Goal: Task Accomplishment & Management: Complete application form

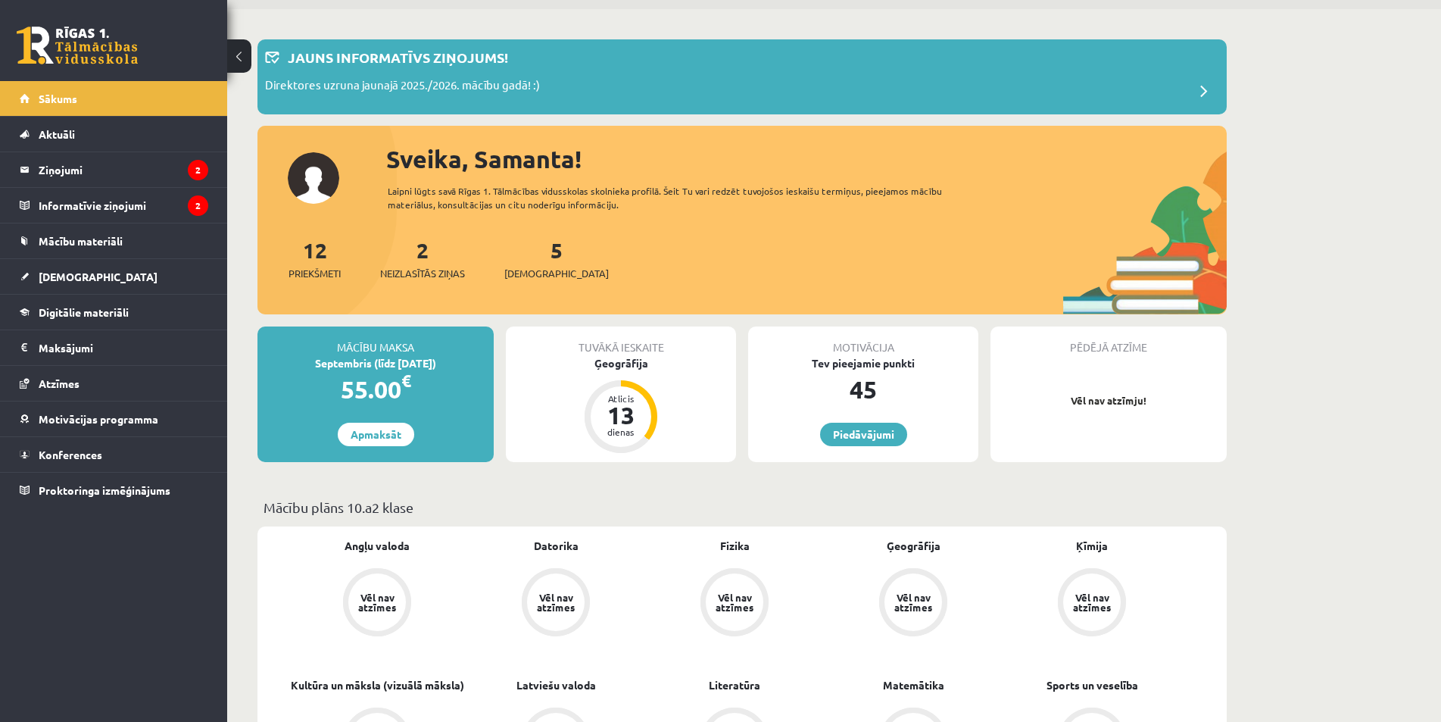
scroll to position [76, 0]
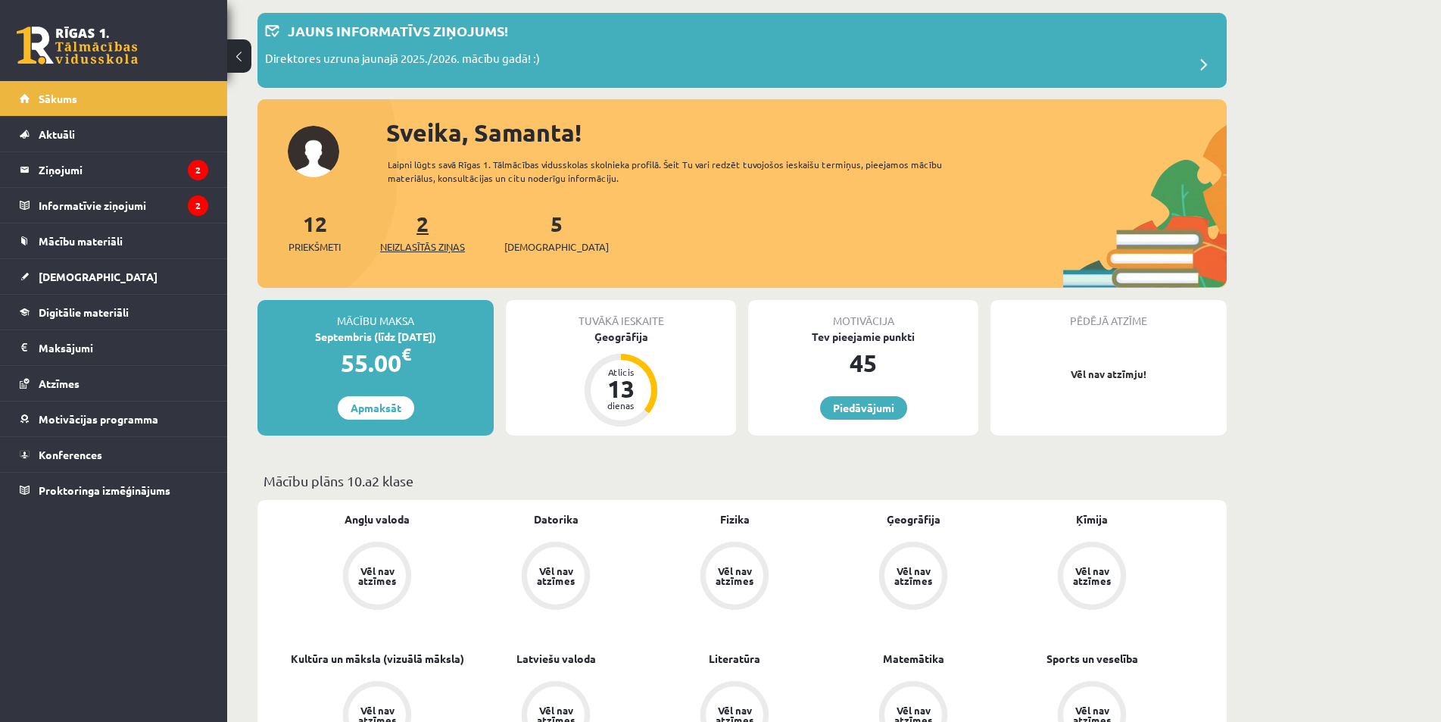
click at [430, 240] on span "Neizlasītās ziņas" at bounding box center [422, 246] width 85 height 15
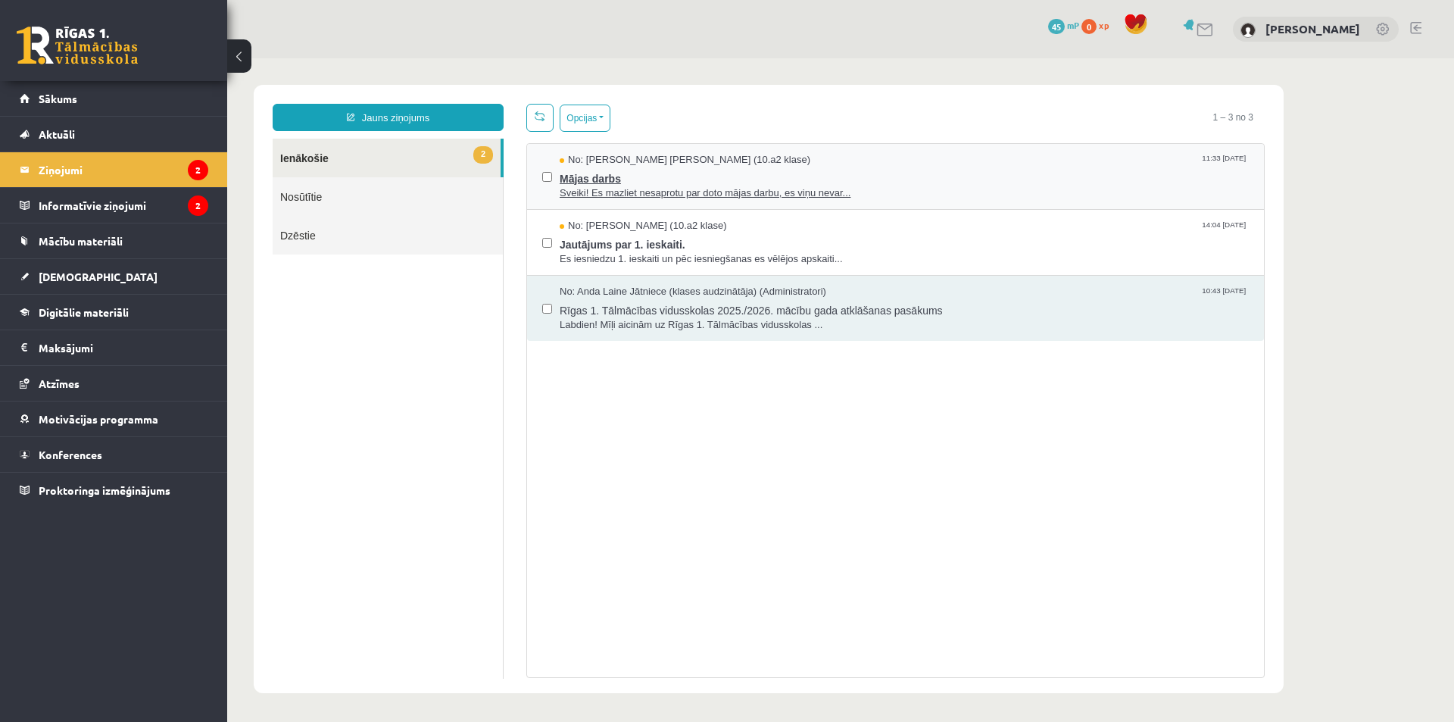
click at [841, 186] on span "Sveiki! Es mazliet nesaprotu par doto mājas darbu, es viņu nevar..." at bounding box center [904, 193] width 689 height 14
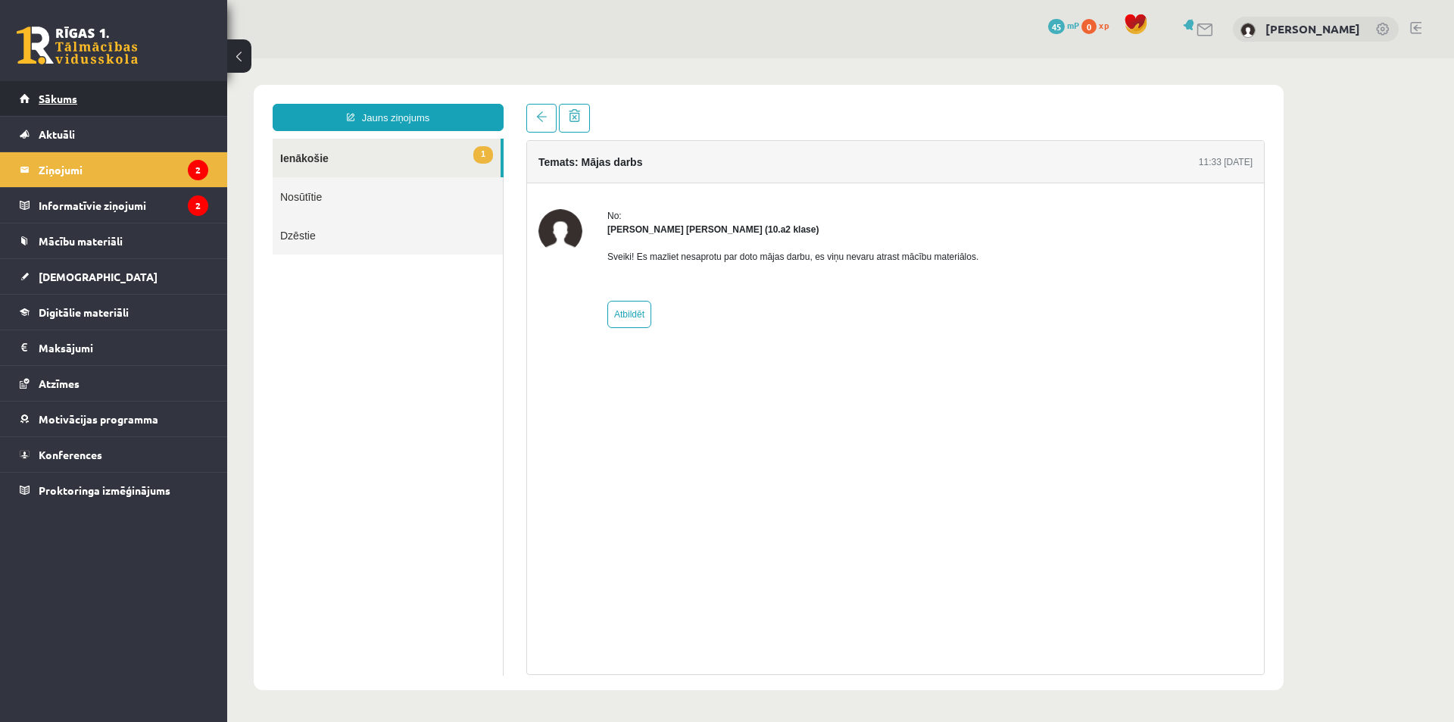
click at [113, 104] on link "Sākums" at bounding box center [114, 98] width 189 height 35
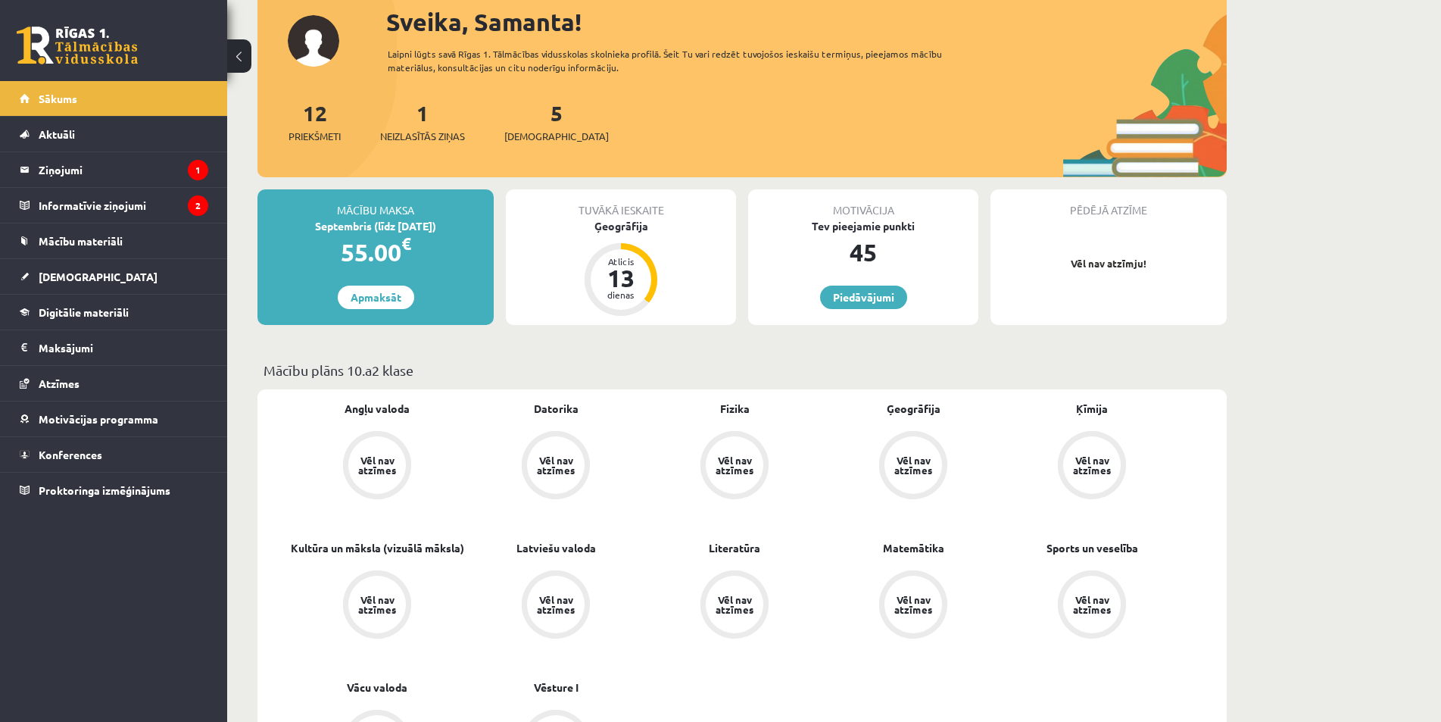
scroll to position [151, 0]
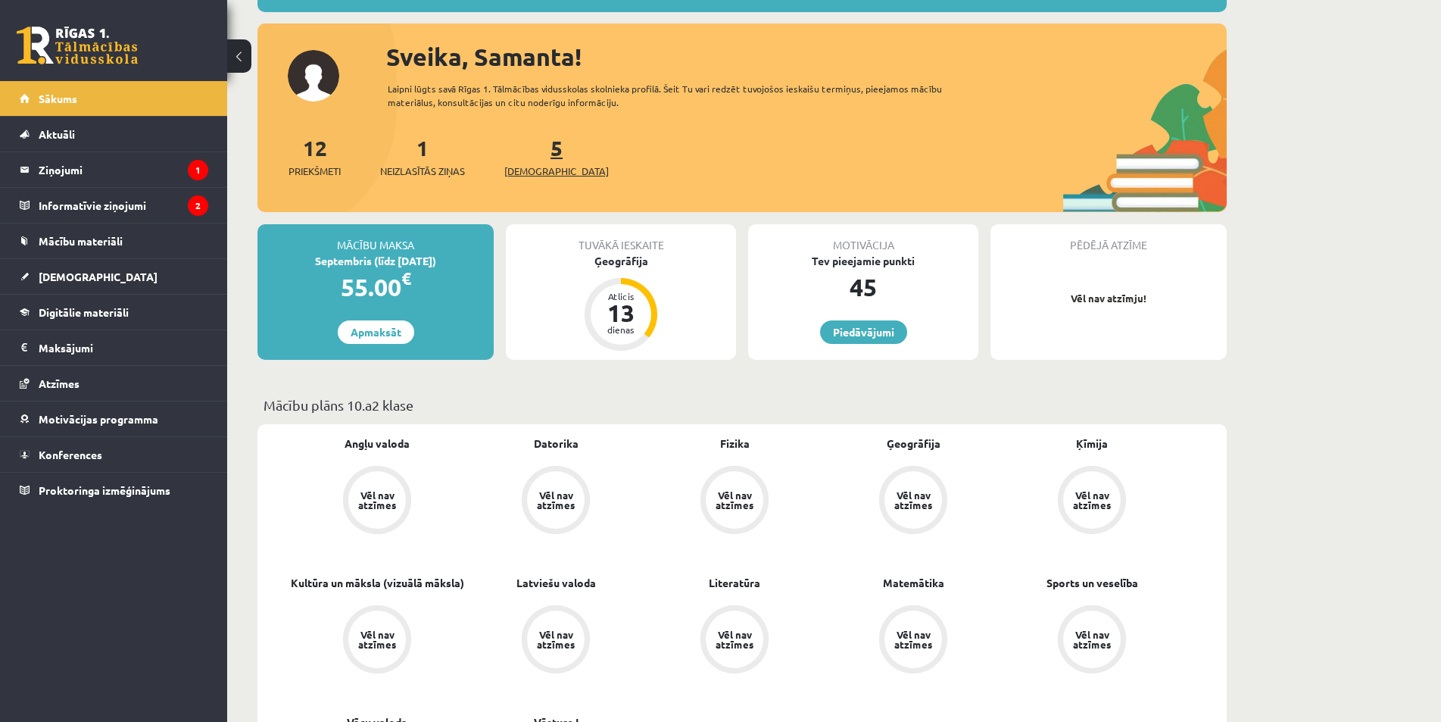
click at [541, 176] on span "[DEMOGRAPHIC_DATA]" at bounding box center [556, 171] width 105 height 15
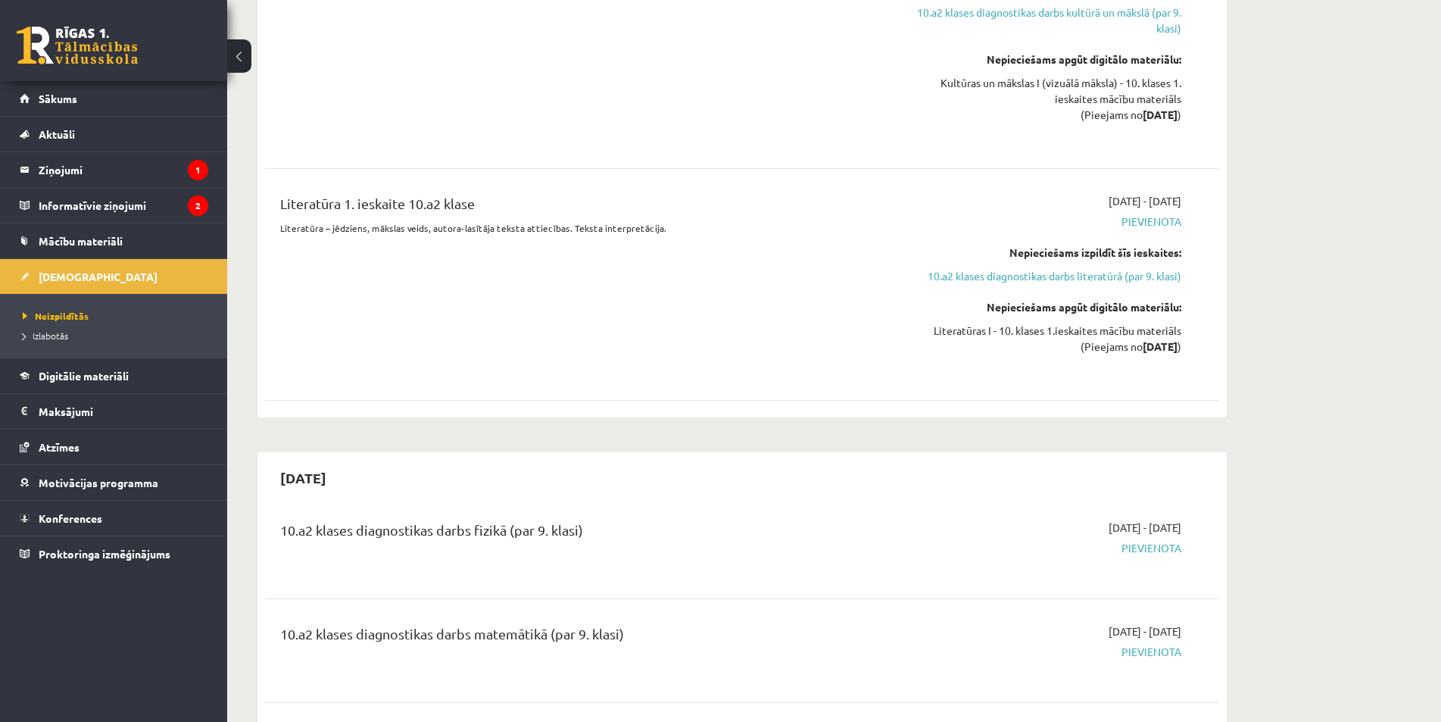
scroll to position [1893, 0]
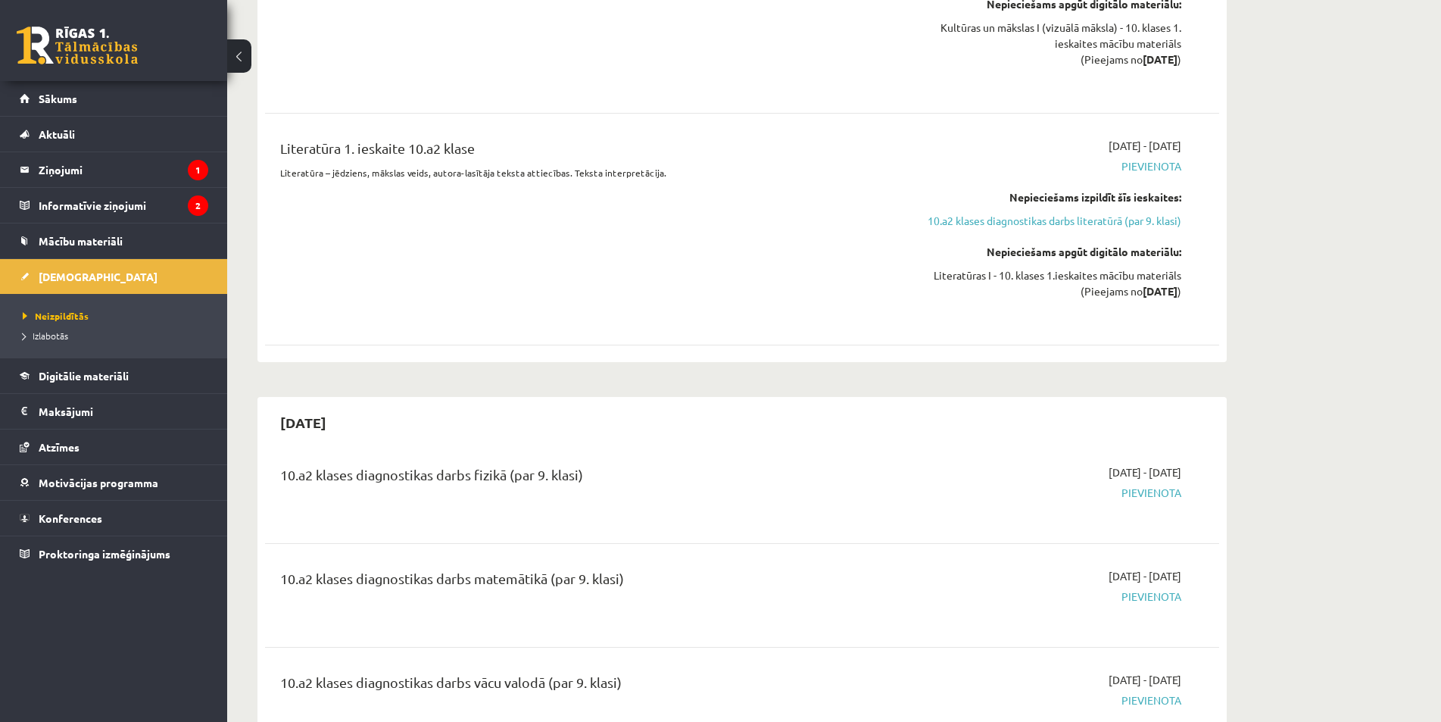
drag, startPoint x: 1368, startPoint y: 463, endPoint x: 1387, endPoint y: 547, distance: 85.4
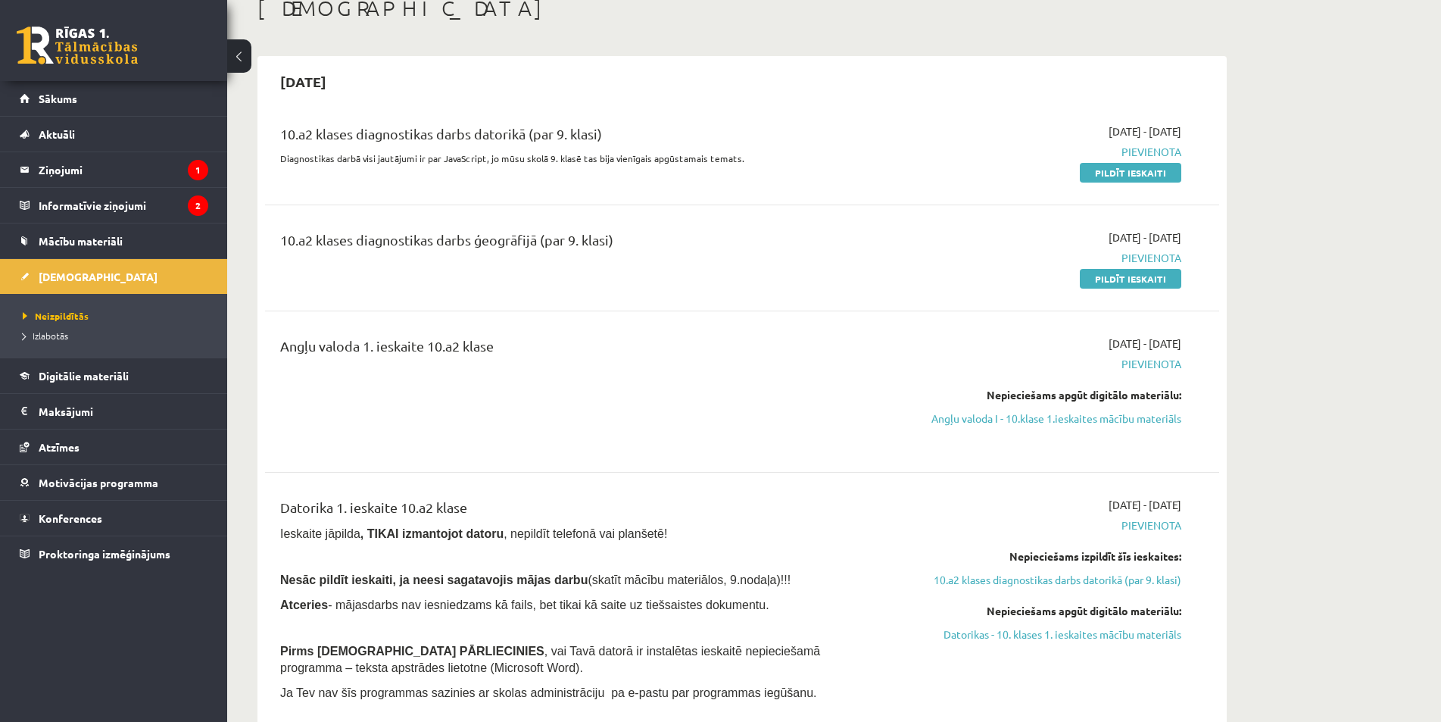
scroll to position [76, 0]
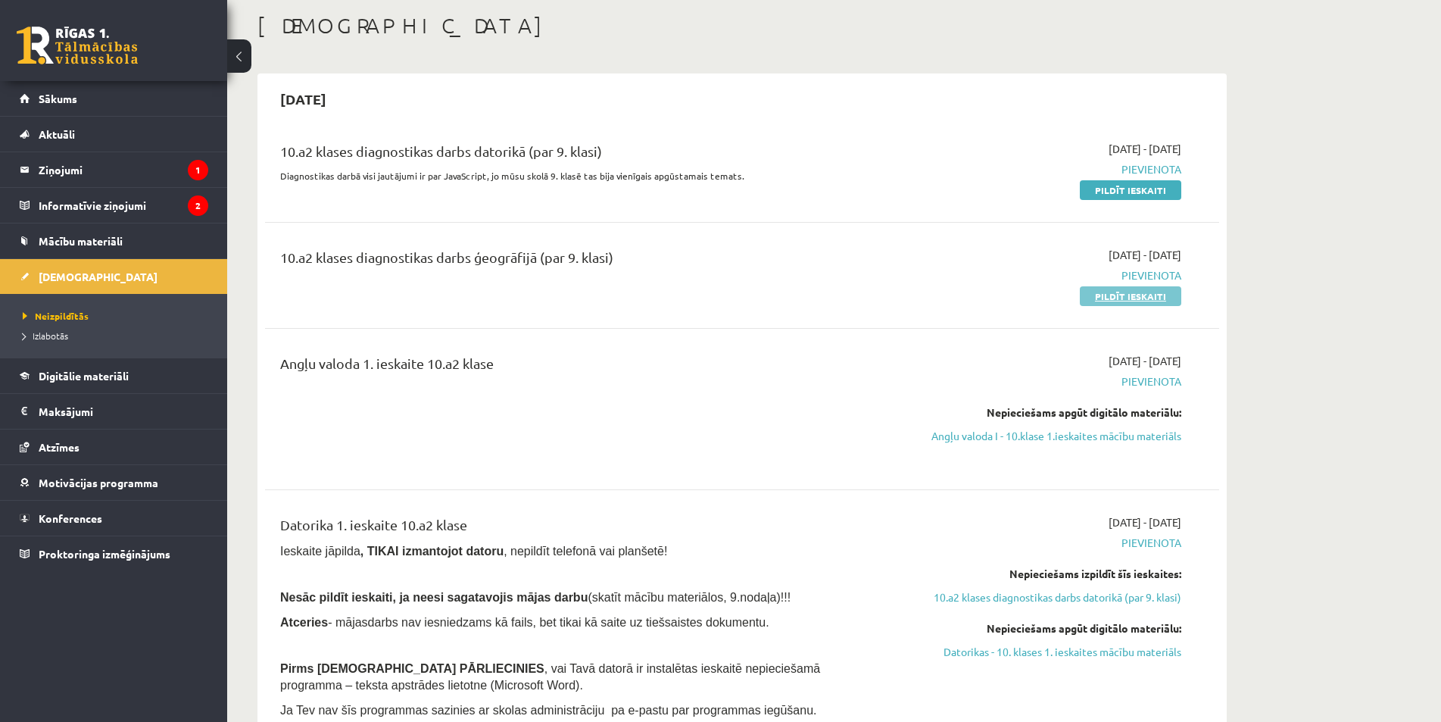
click at [1145, 296] on link "Pildīt ieskaiti" at bounding box center [1130, 296] width 101 height 20
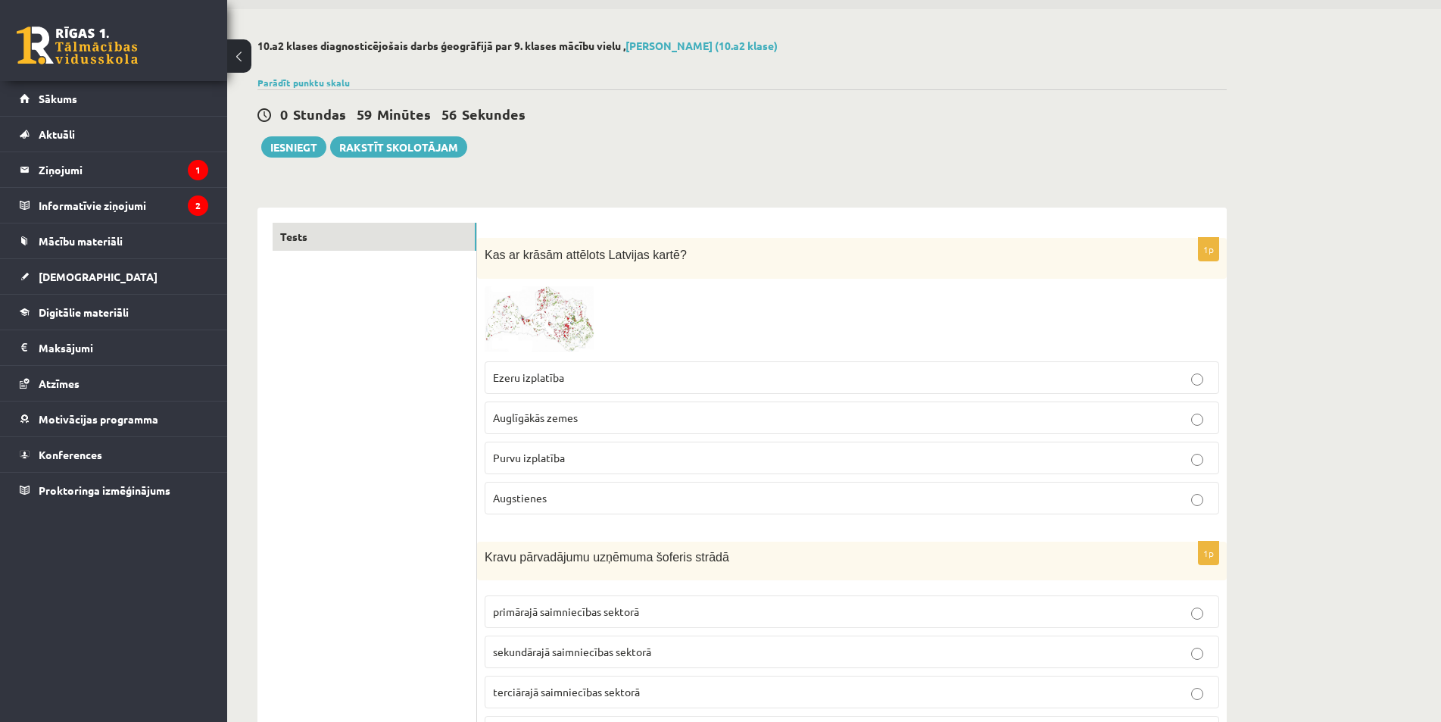
scroll to position [76, 0]
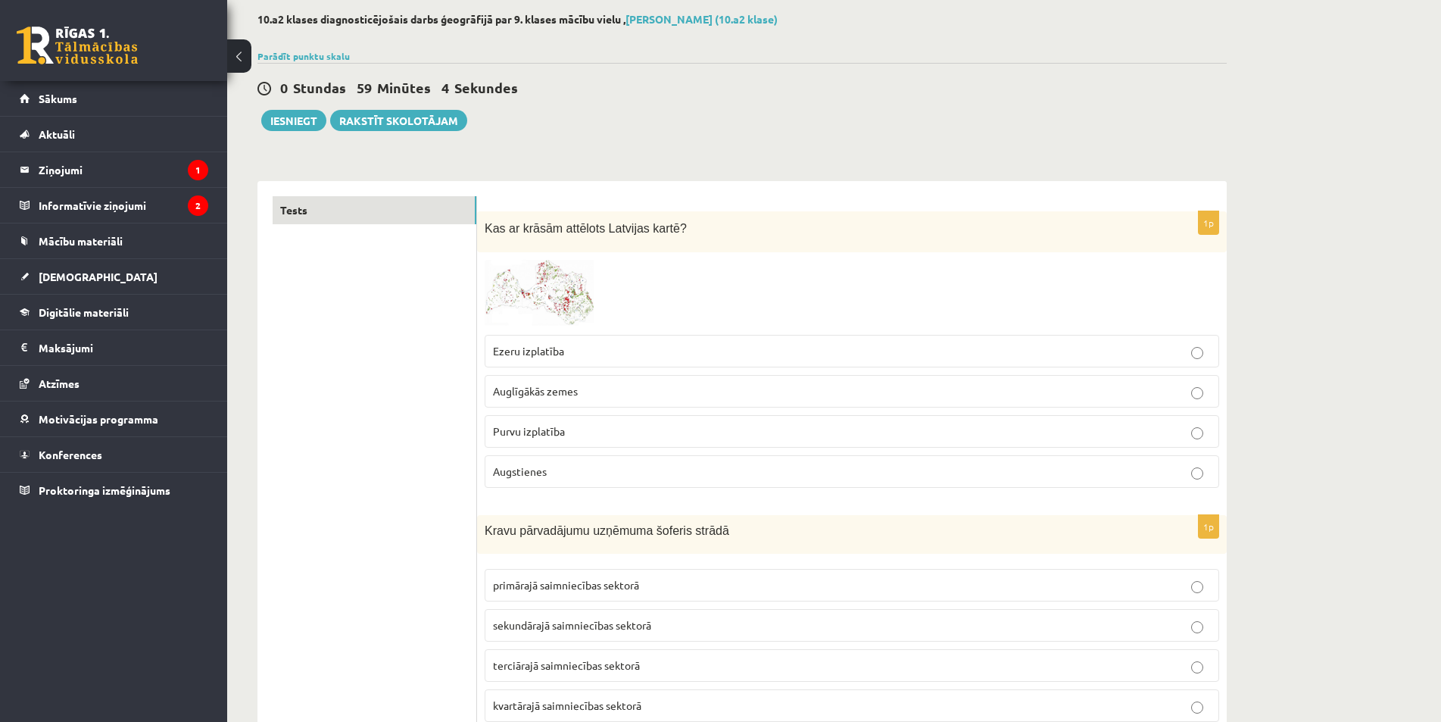
click at [563, 396] on span "Auglīgākās zemes" at bounding box center [535, 391] width 85 height 14
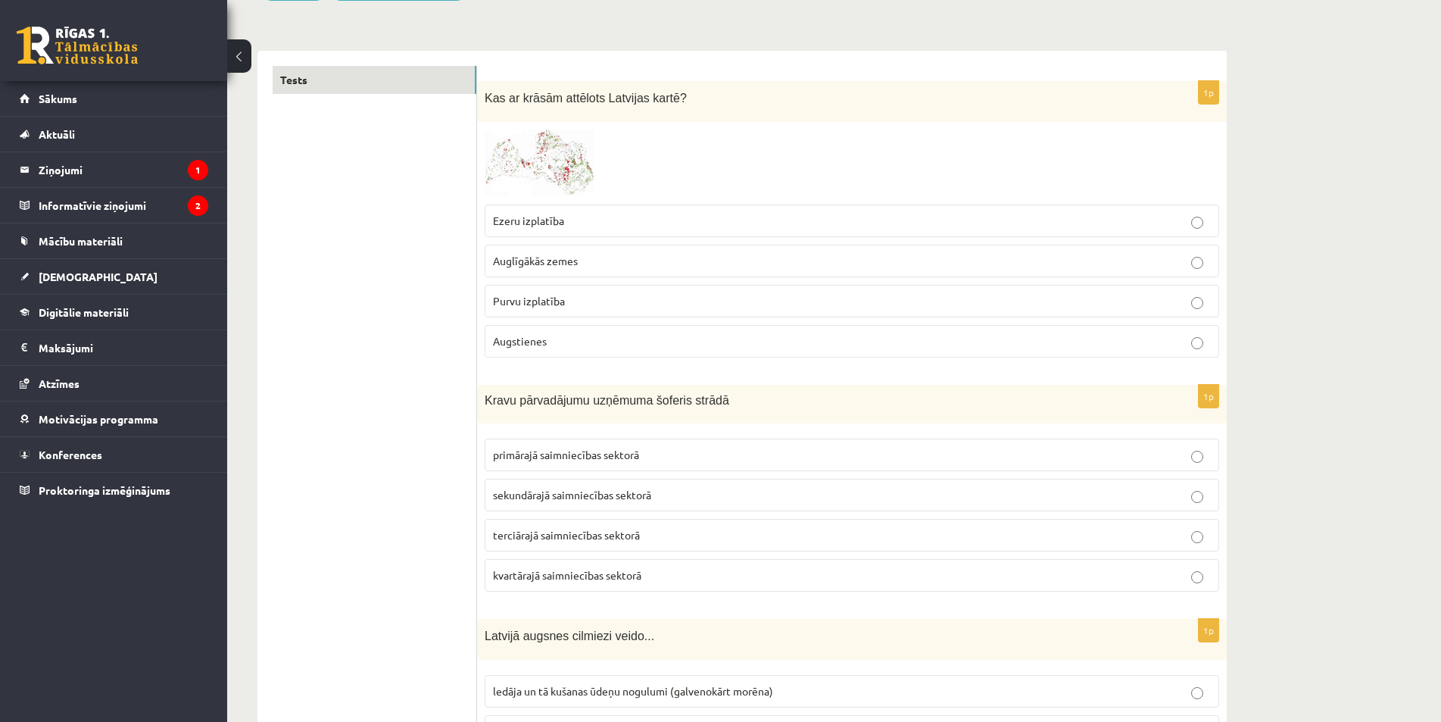
scroll to position [227, 0]
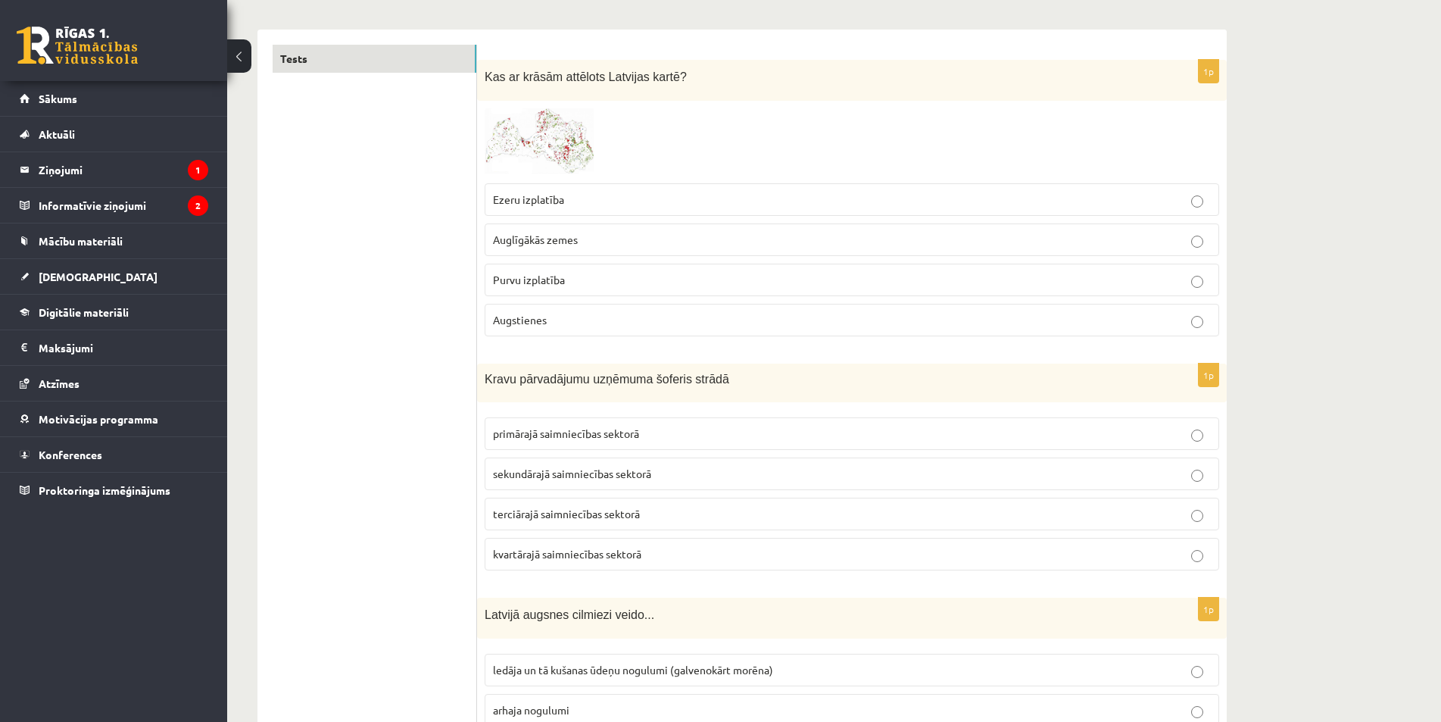
click at [1188, 517] on p "terciārajā saimniecības sektorā" at bounding box center [852, 514] width 718 height 16
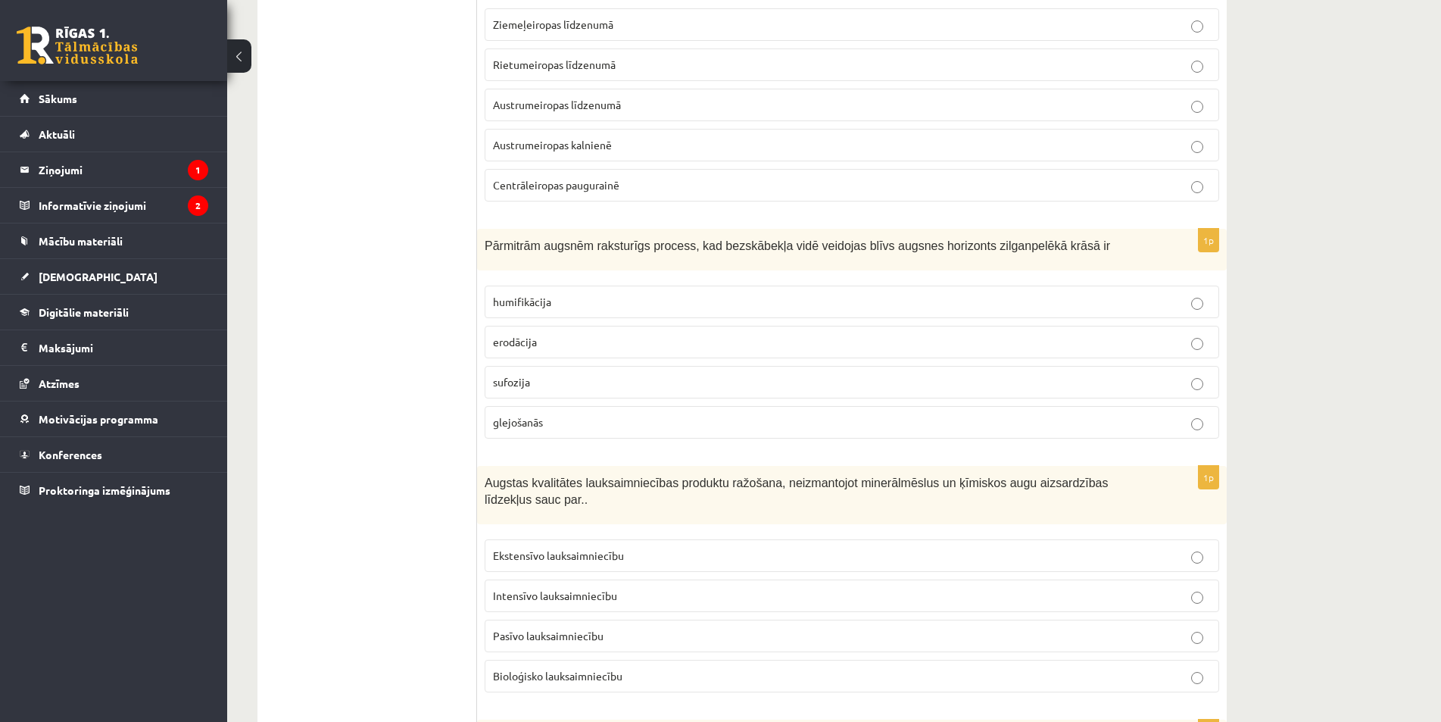
scroll to position [1666, 0]
click at [1215, 344] on label "erodācija" at bounding box center [852, 339] width 735 height 33
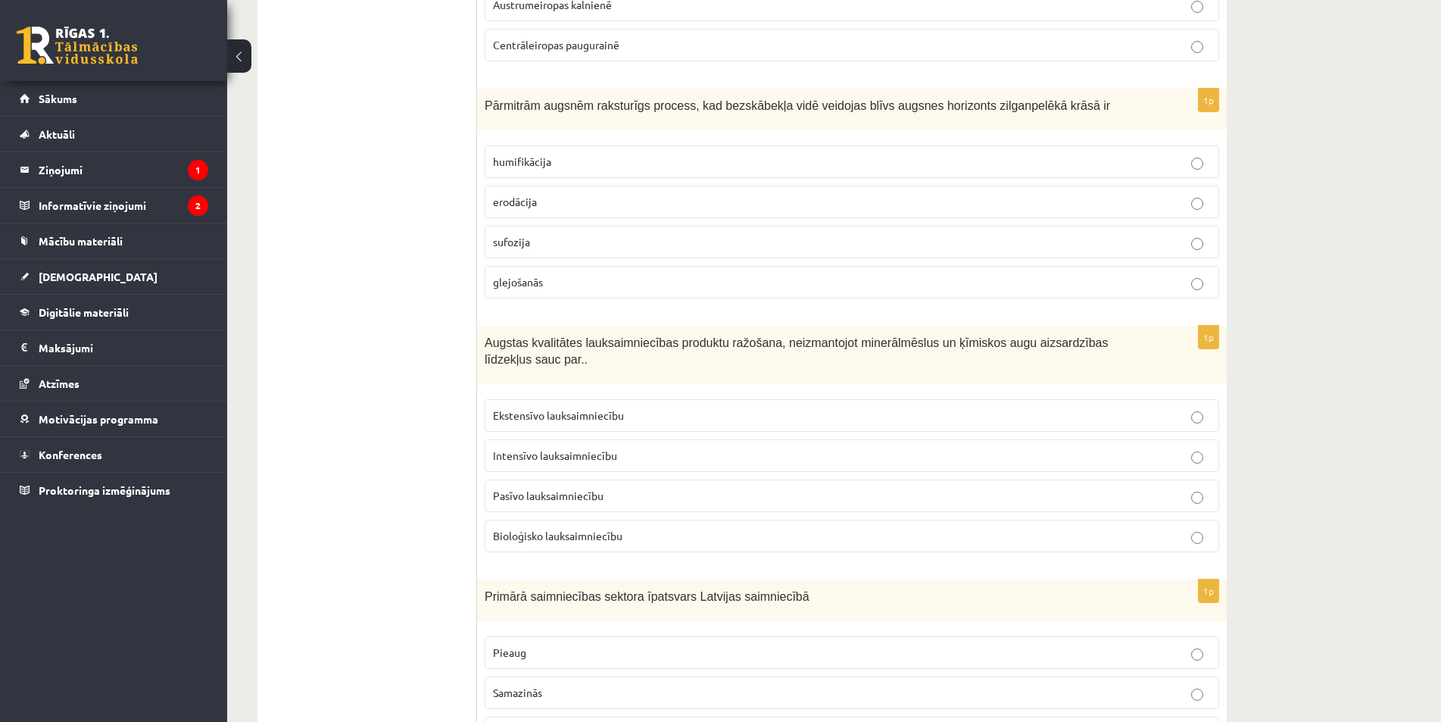
scroll to position [1818, 0]
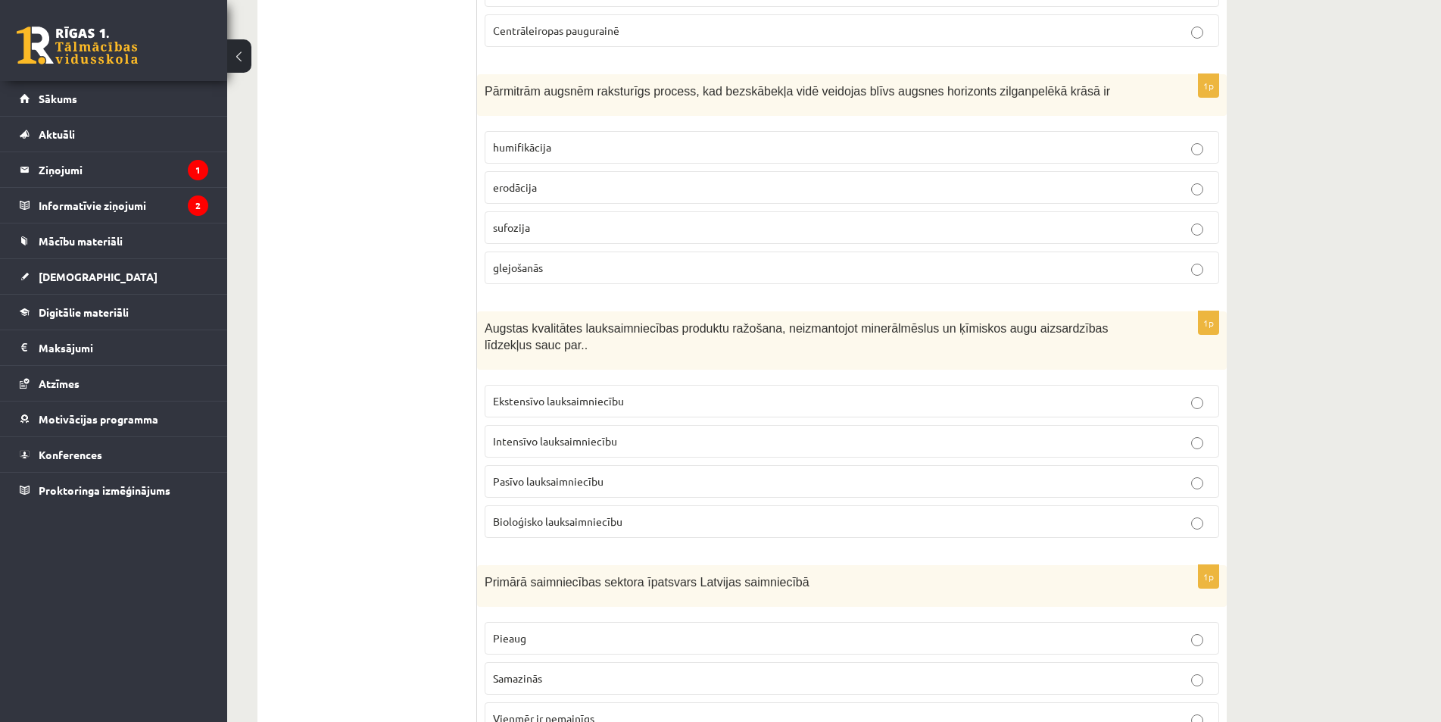
click at [1189, 513] on p "Bioloģisko lauksaimniecību" at bounding box center [852, 521] width 718 height 16
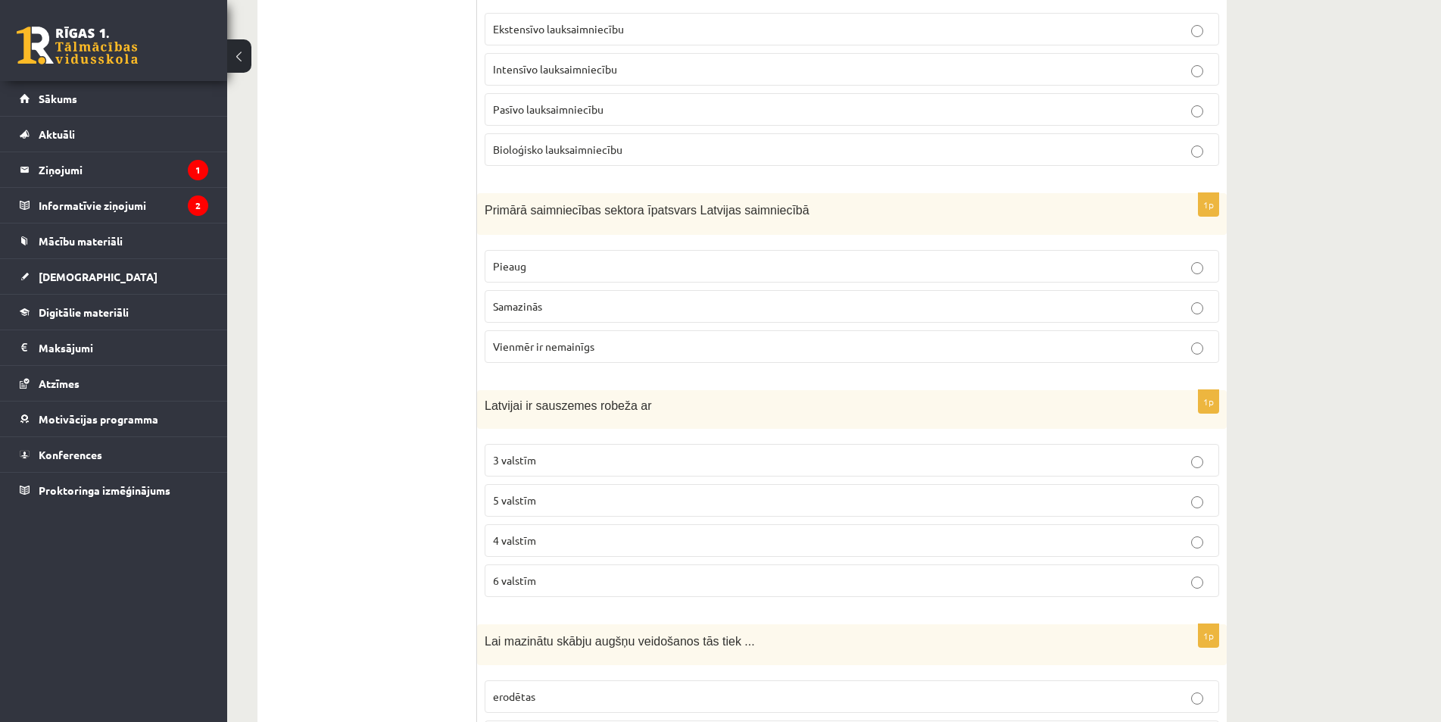
scroll to position [2348, 0]
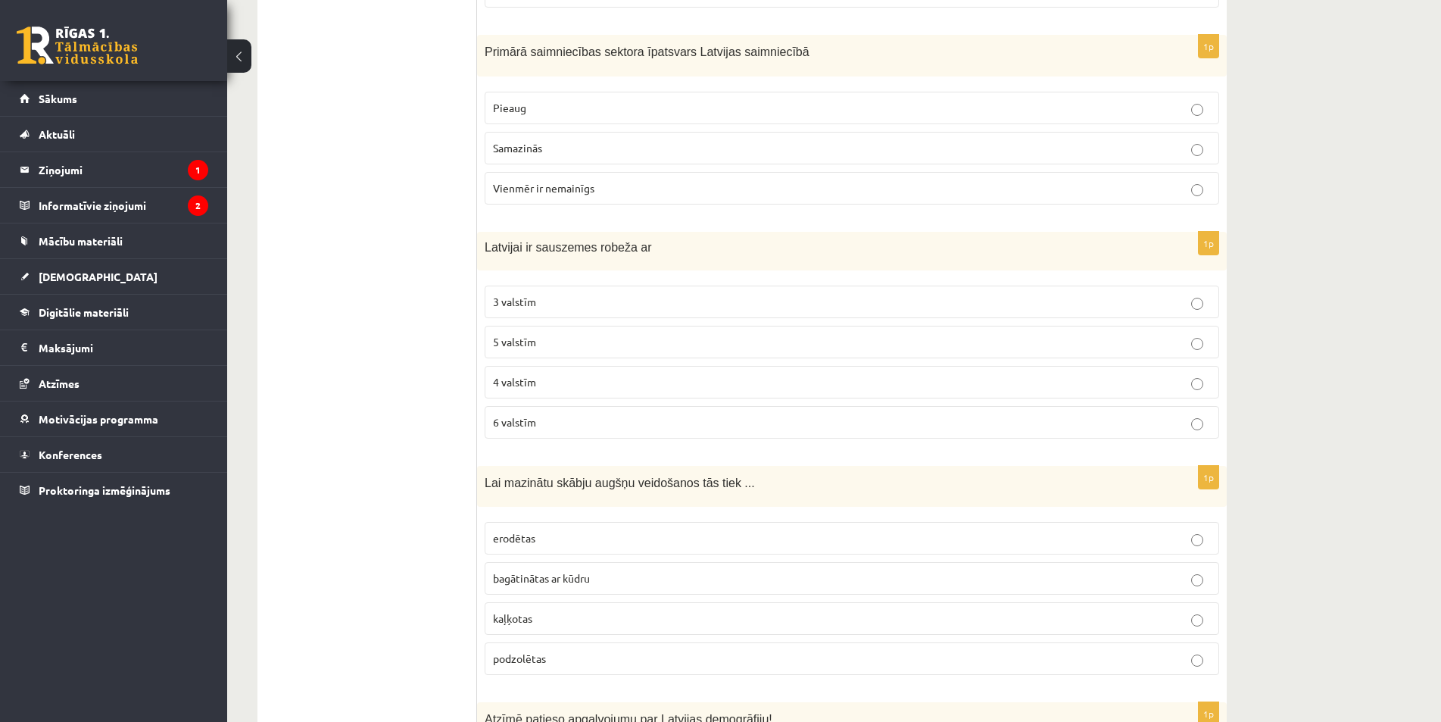
click at [1203, 294] on p "3 valstīm" at bounding box center [852, 302] width 718 height 16
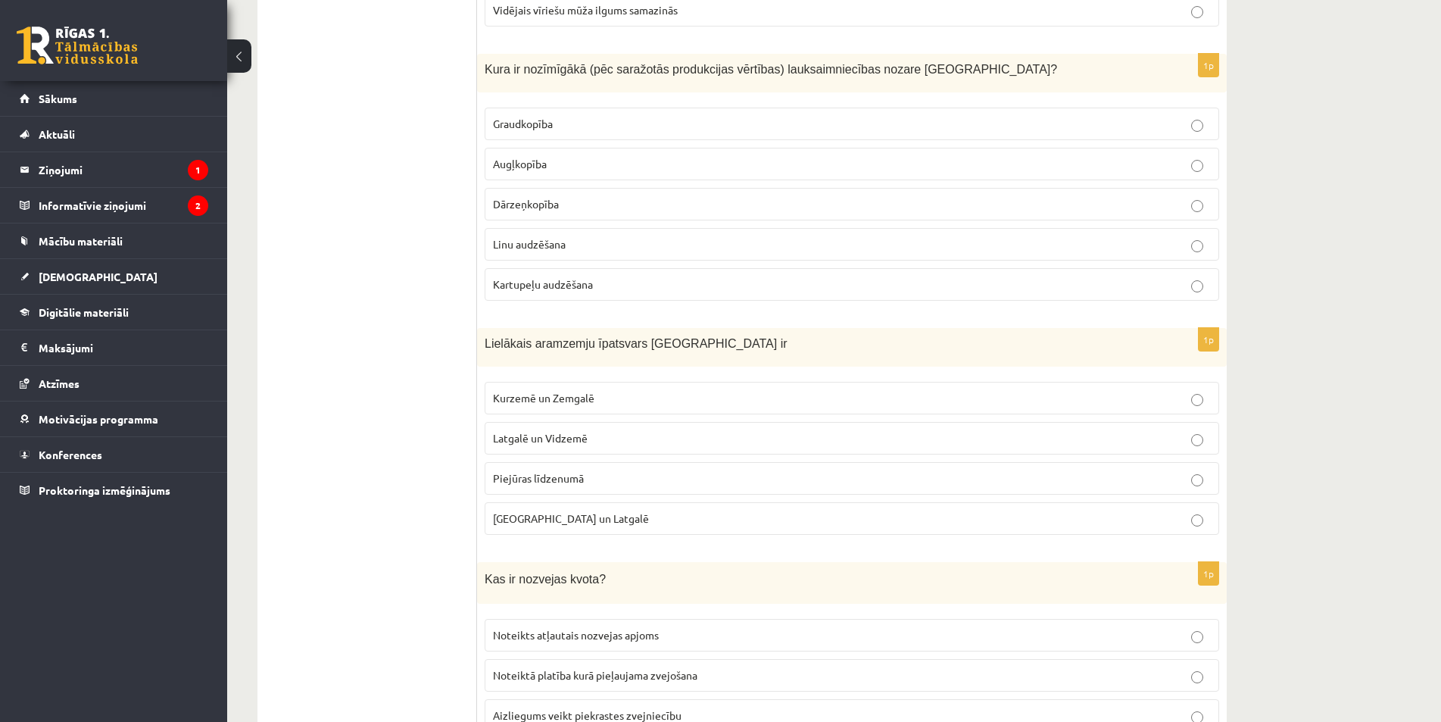
scroll to position [3234, 0]
click at [1203, 469] on p "Piejūras līdzenumā" at bounding box center [852, 477] width 718 height 16
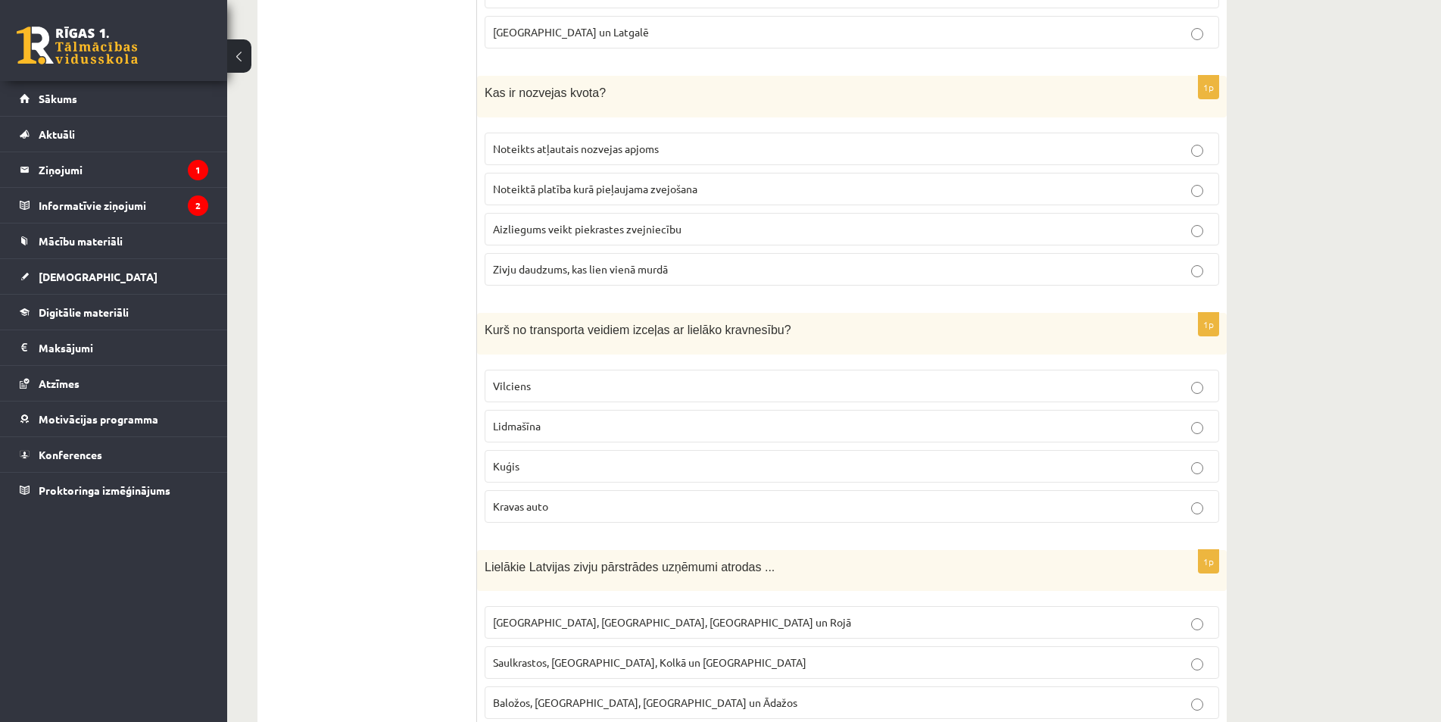
scroll to position [3765, 0]
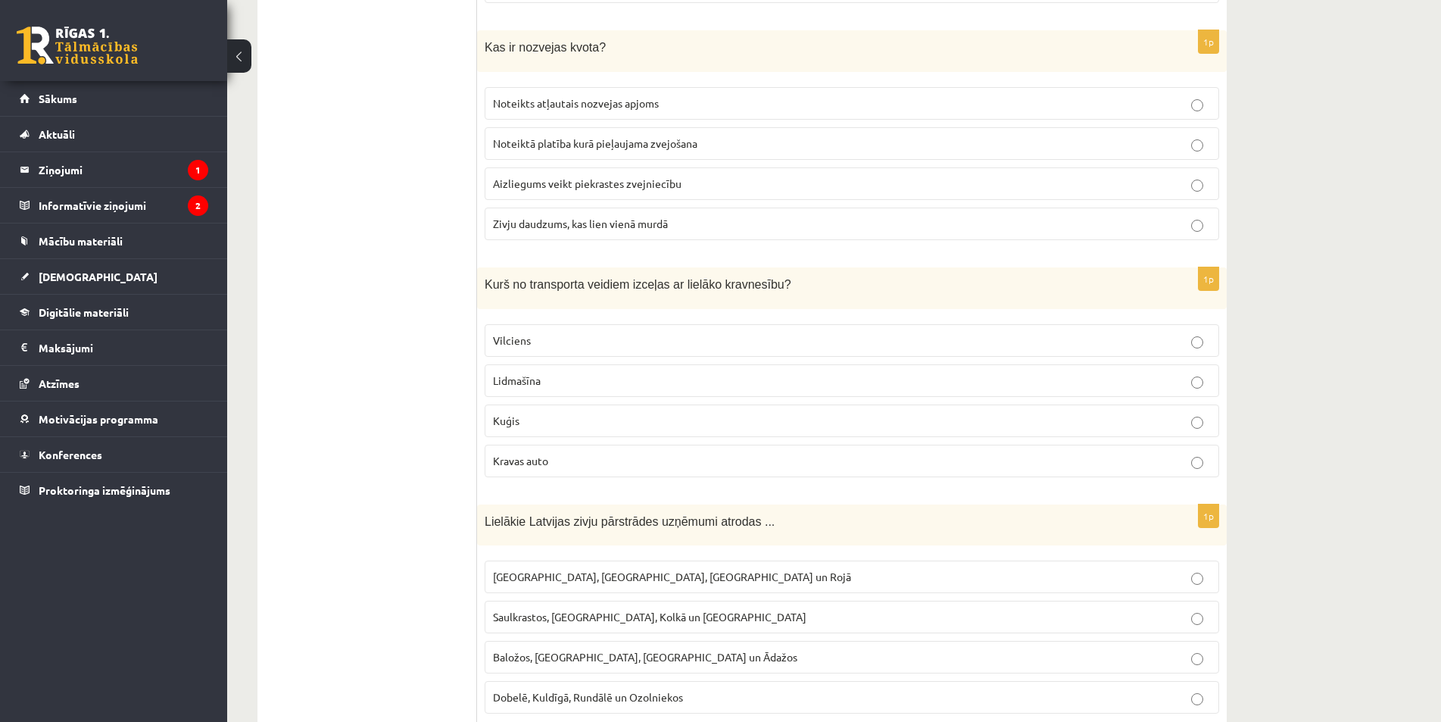
click at [1190, 413] on p "Kuģis" at bounding box center [852, 421] width 718 height 16
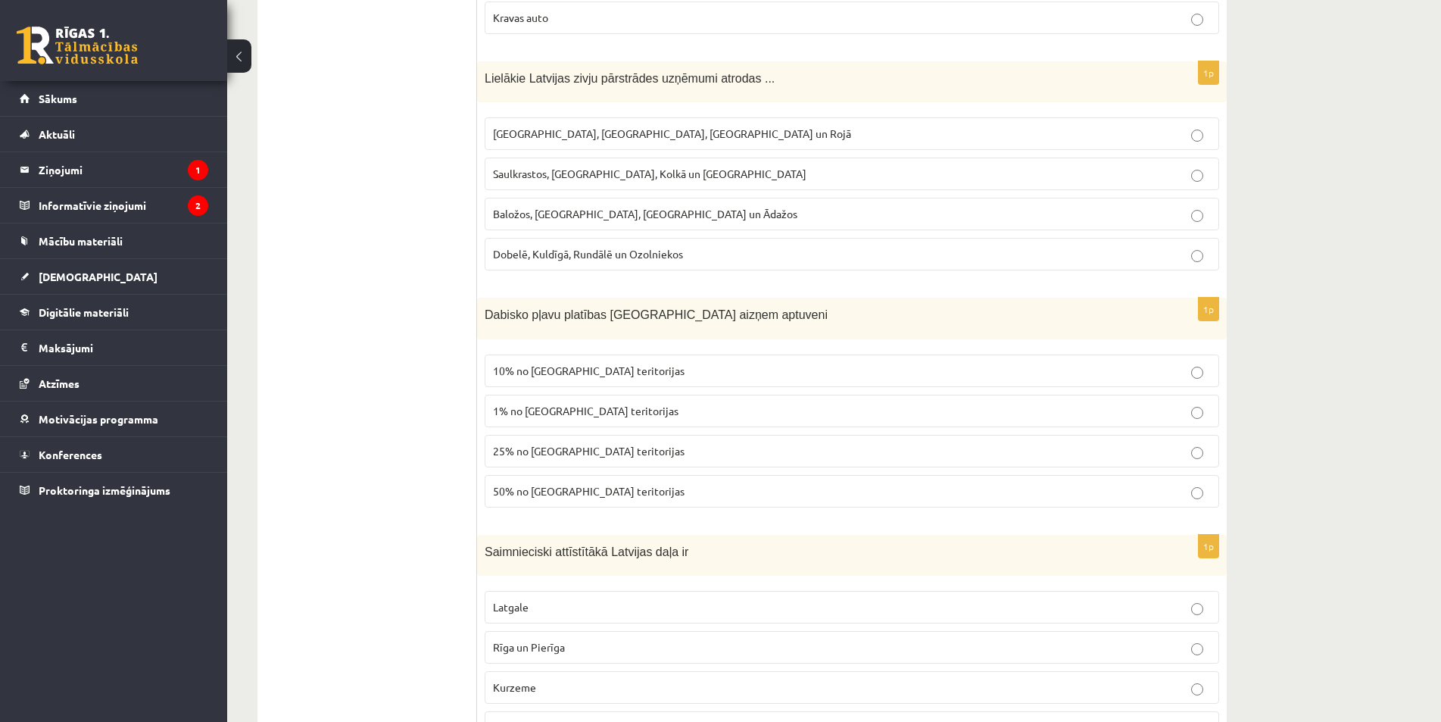
scroll to position [4295, 0]
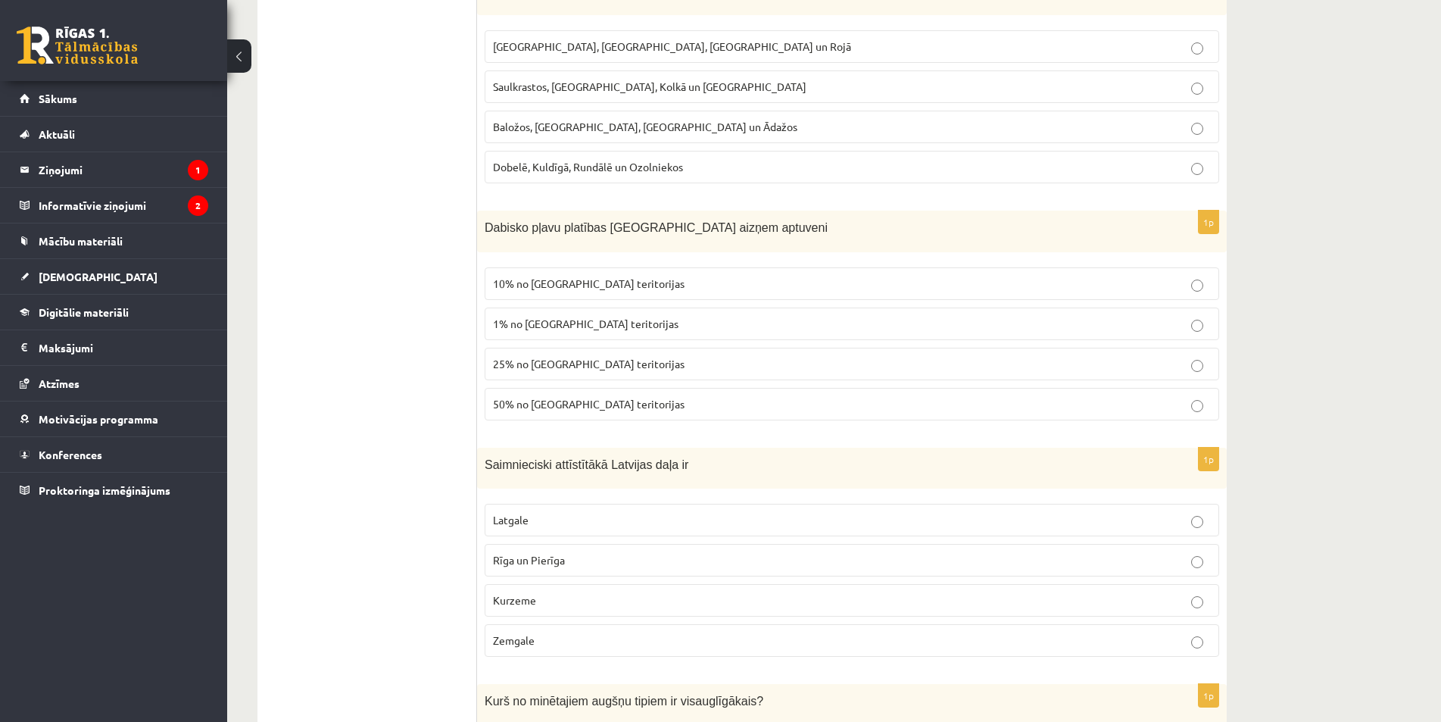
click at [1189, 79] on p "Saulkrastos, Jūrmalā, Kolkā un Tūjā" at bounding box center [852, 87] width 718 height 16
click at [1203, 316] on p "1% no Latvijas teritorijas" at bounding box center [852, 324] width 718 height 16
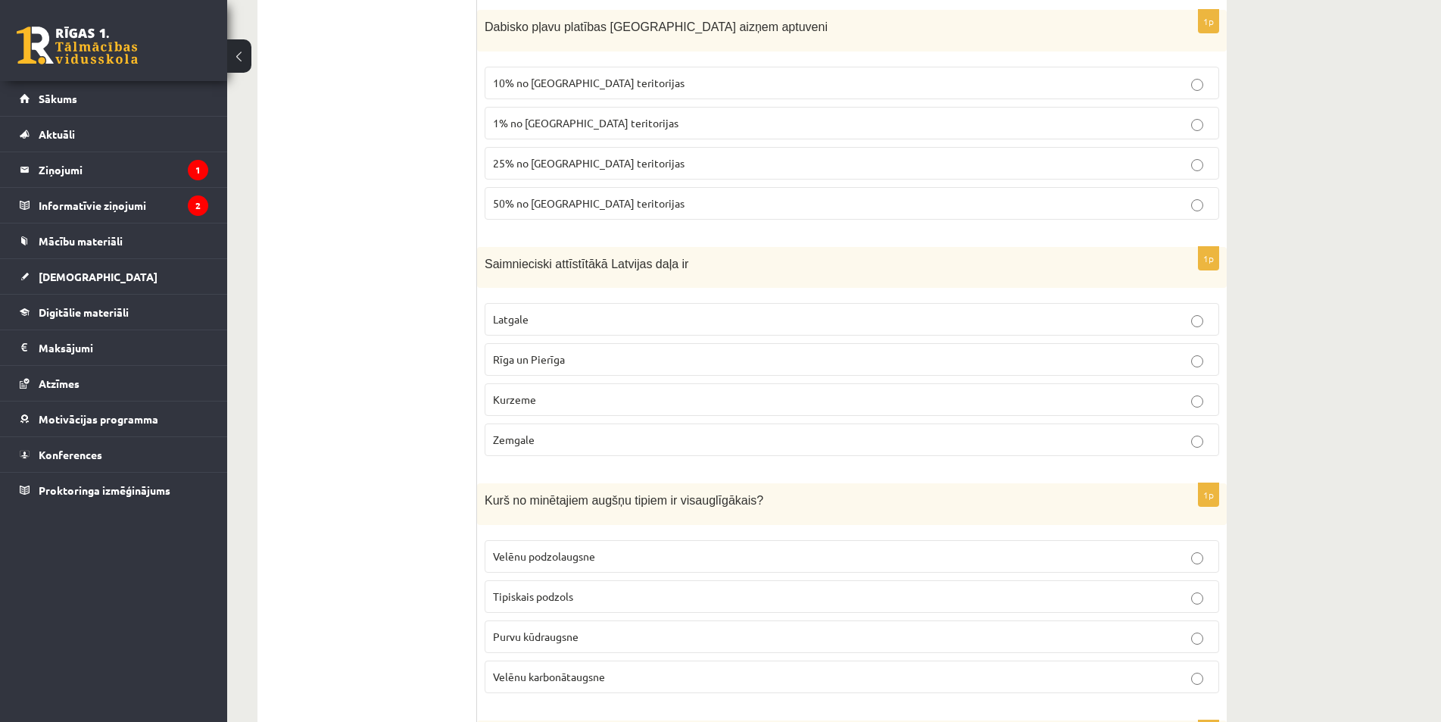
scroll to position [4522, 0]
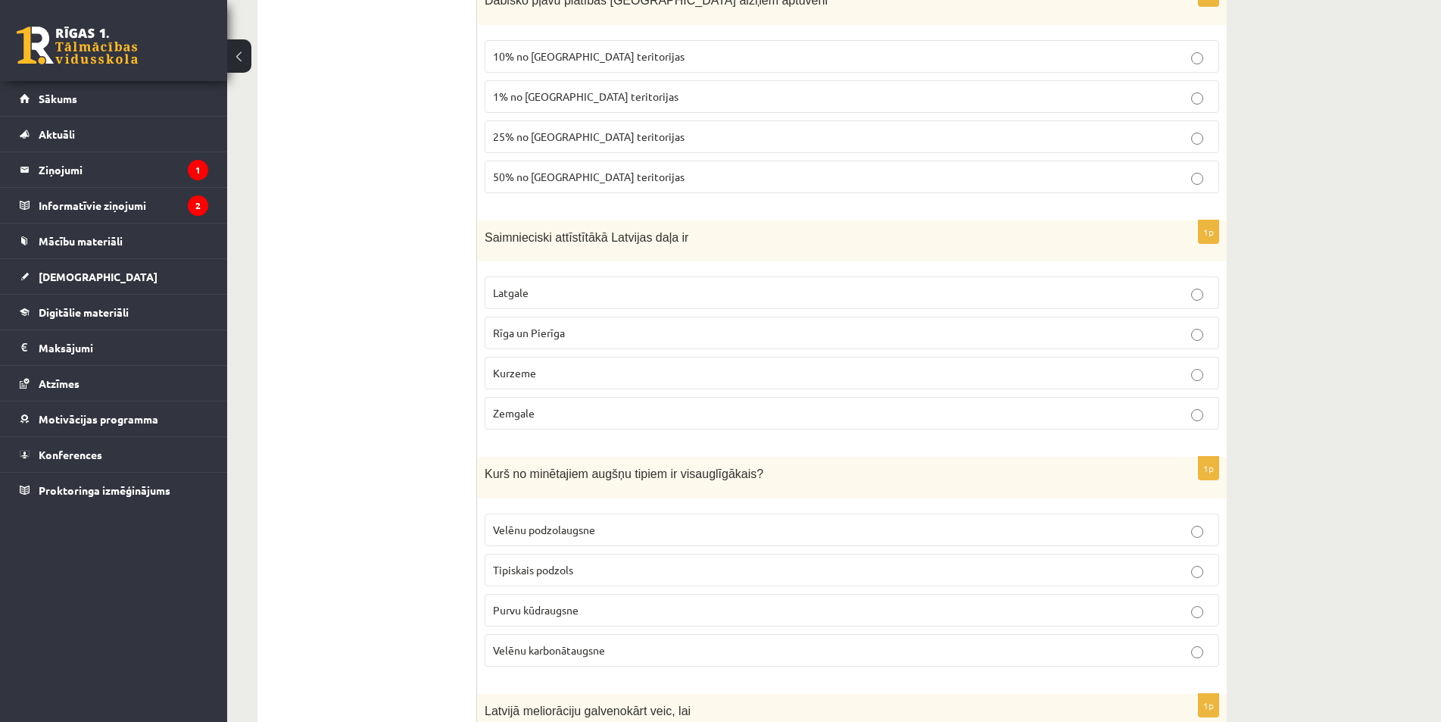
click at [1197, 286] on label "Latgale" at bounding box center [852, 292] width 735 height 33
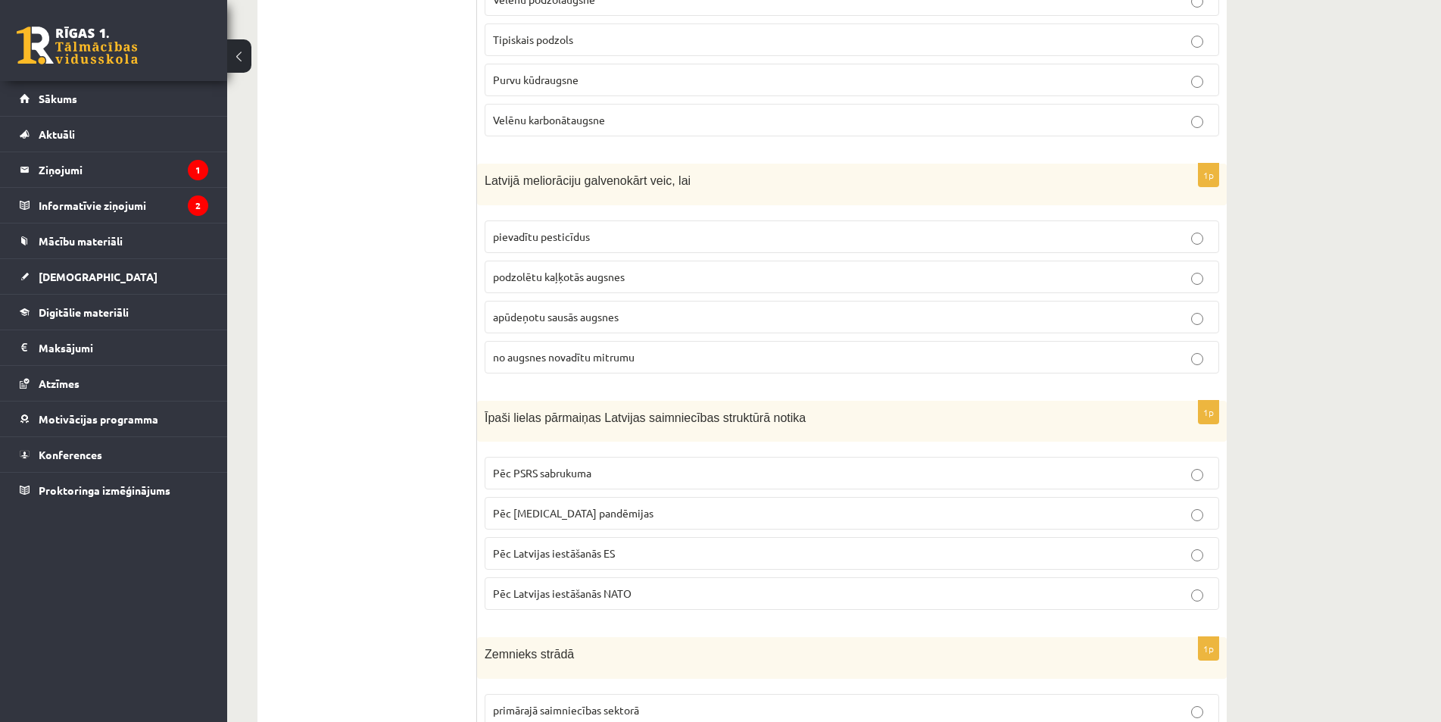
scroll to position [5128, 0]
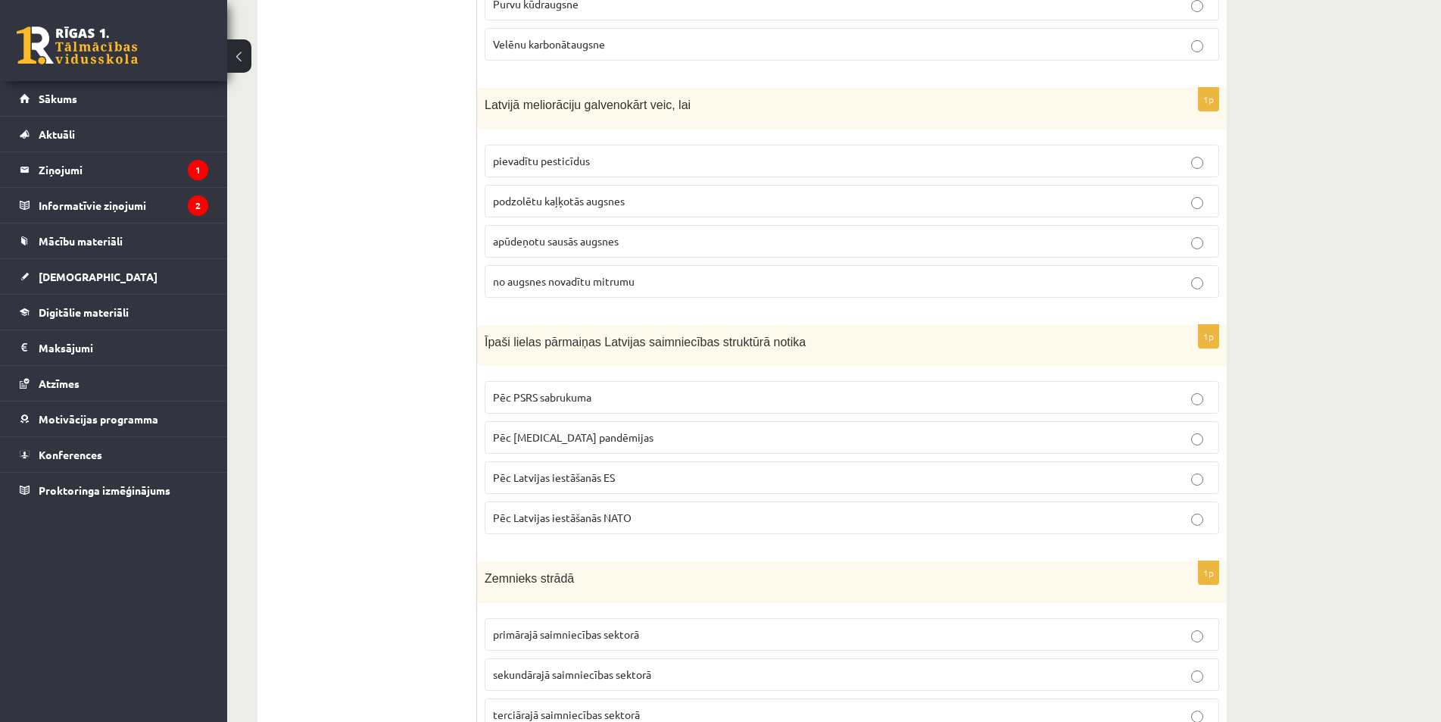
click at [1194, 470] on label "Pēc Latvijas iestāšanās ES" at bounding box center [852, 477] width 735 height 33
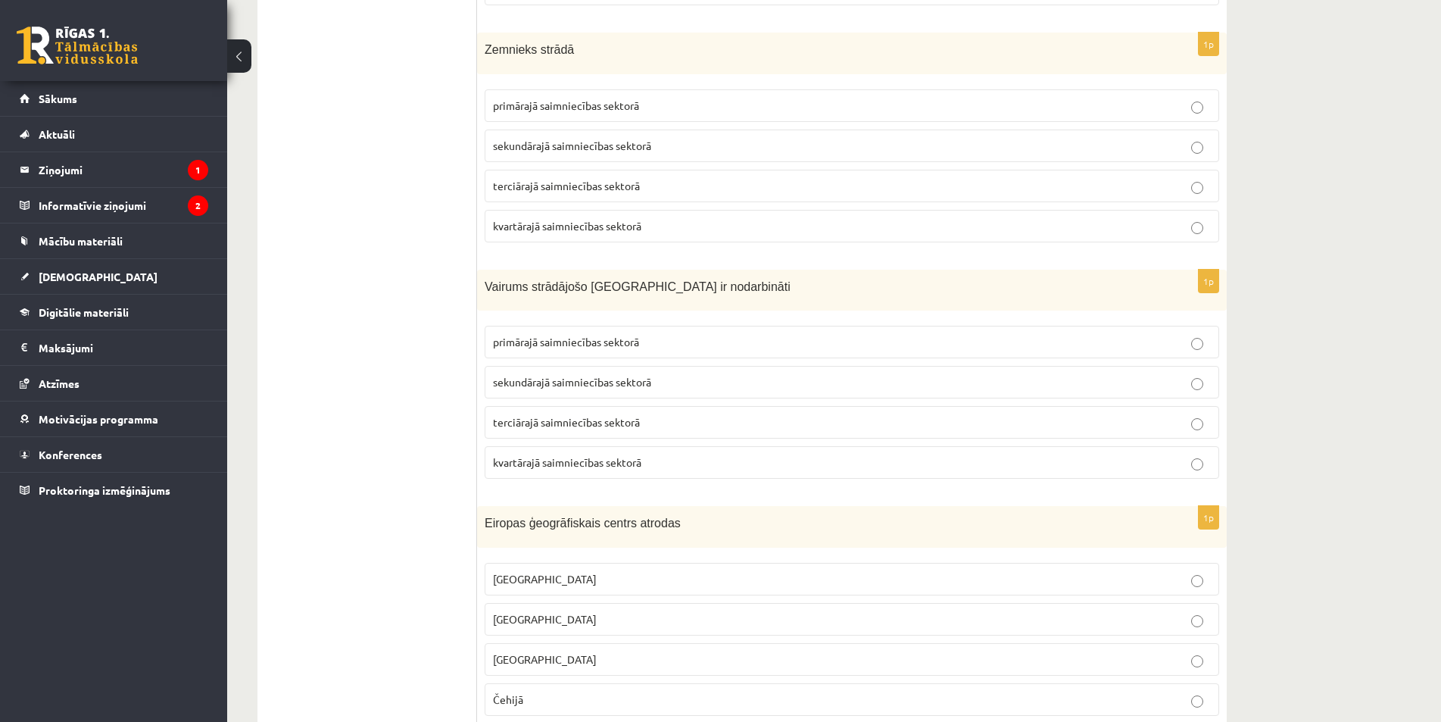
scroll to position [5658, 0]
click at [1205, 413] on p "terciārajā saimniecības sektorā" at bounding box center [852, 421] width 718 height 16
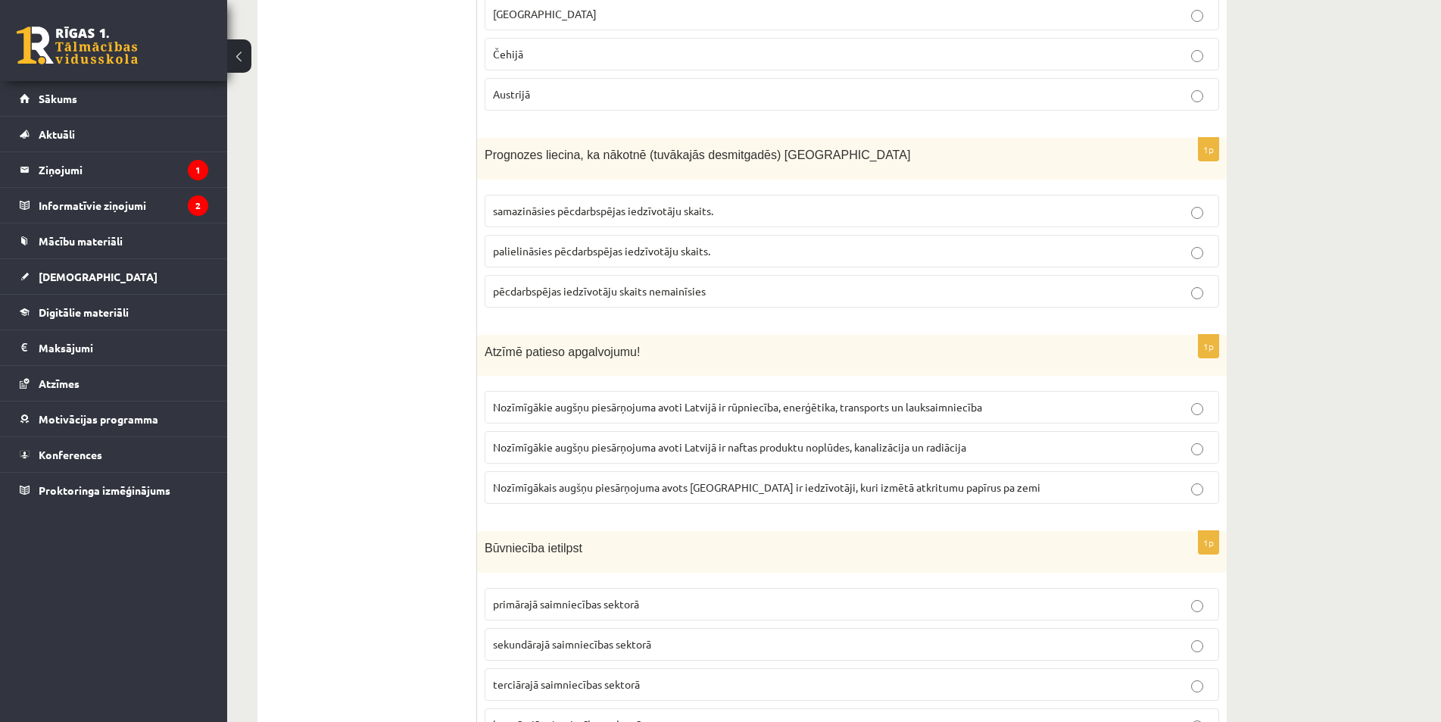
scroll to position [6339, 0]
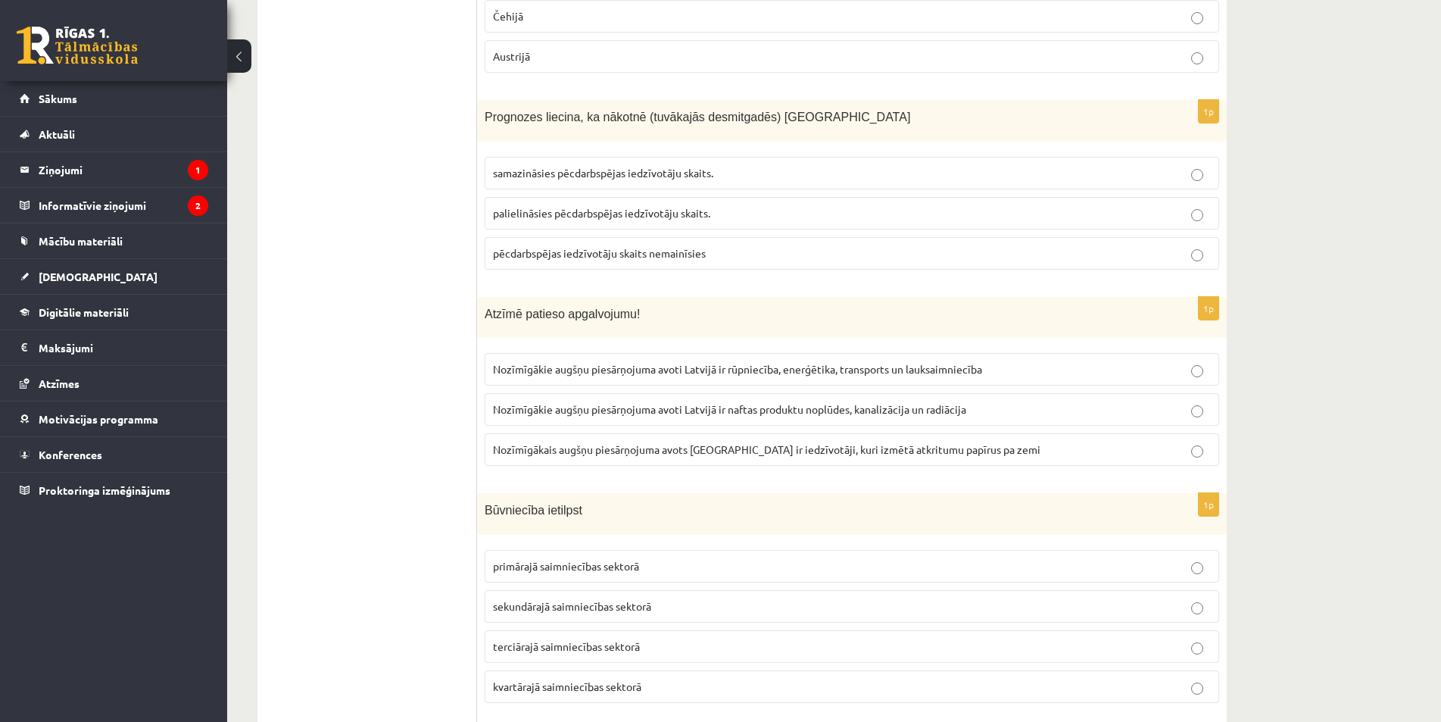
click at [1191, 401] on p "Nozīmīgākie augšņu piesārņojuma avoti Latvijā ir naftas produktu noplūdes, kana…" at bounding box center [852, 409] width 718 height 16
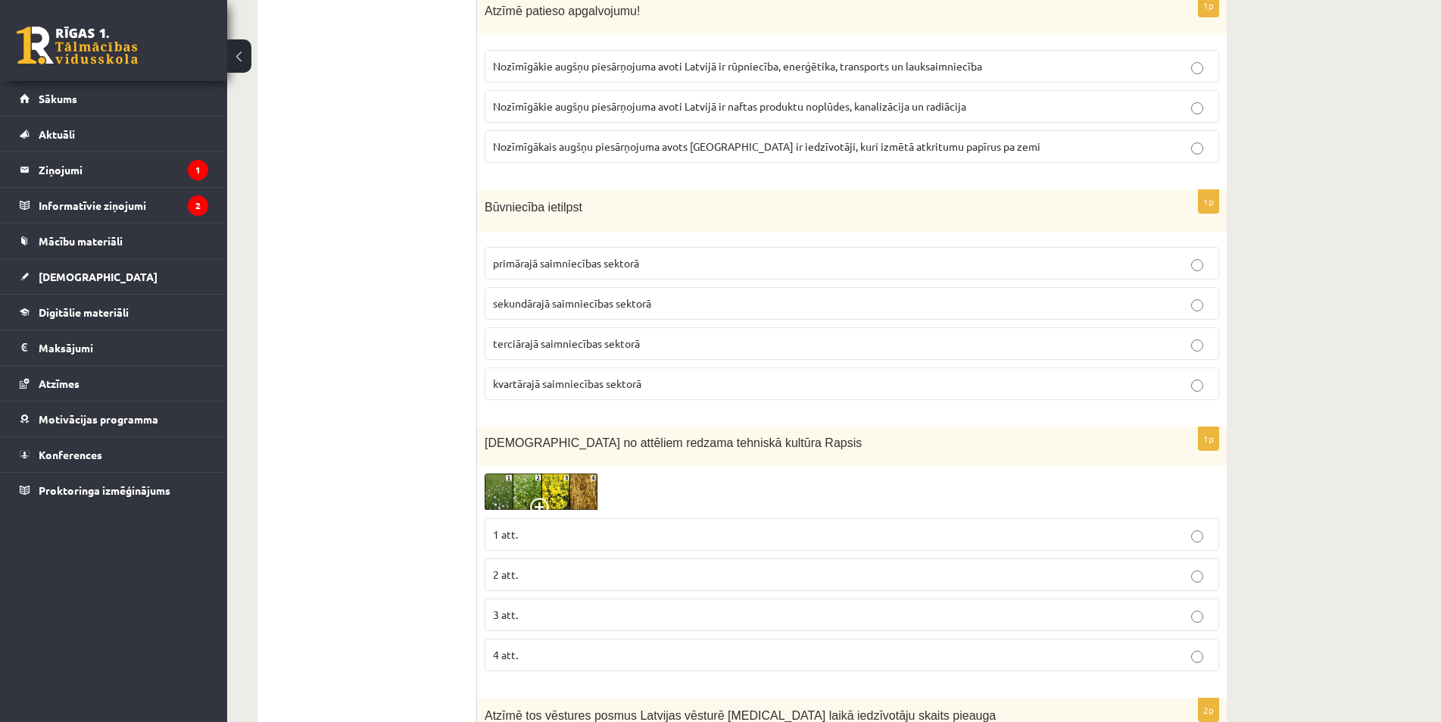
scroll to position [6718, 0]
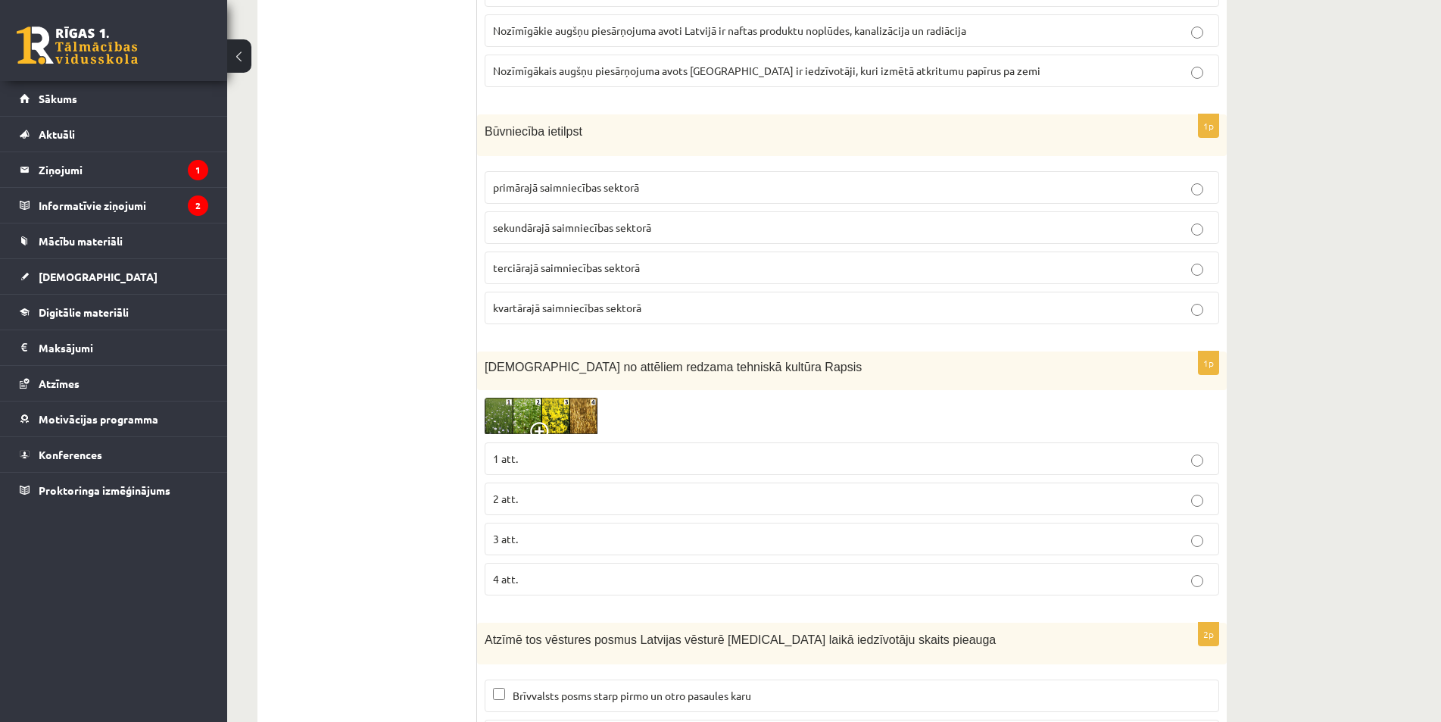
click at [1204, 531] on p "3 att." at bounding box center [852, 539] width 718 height 16
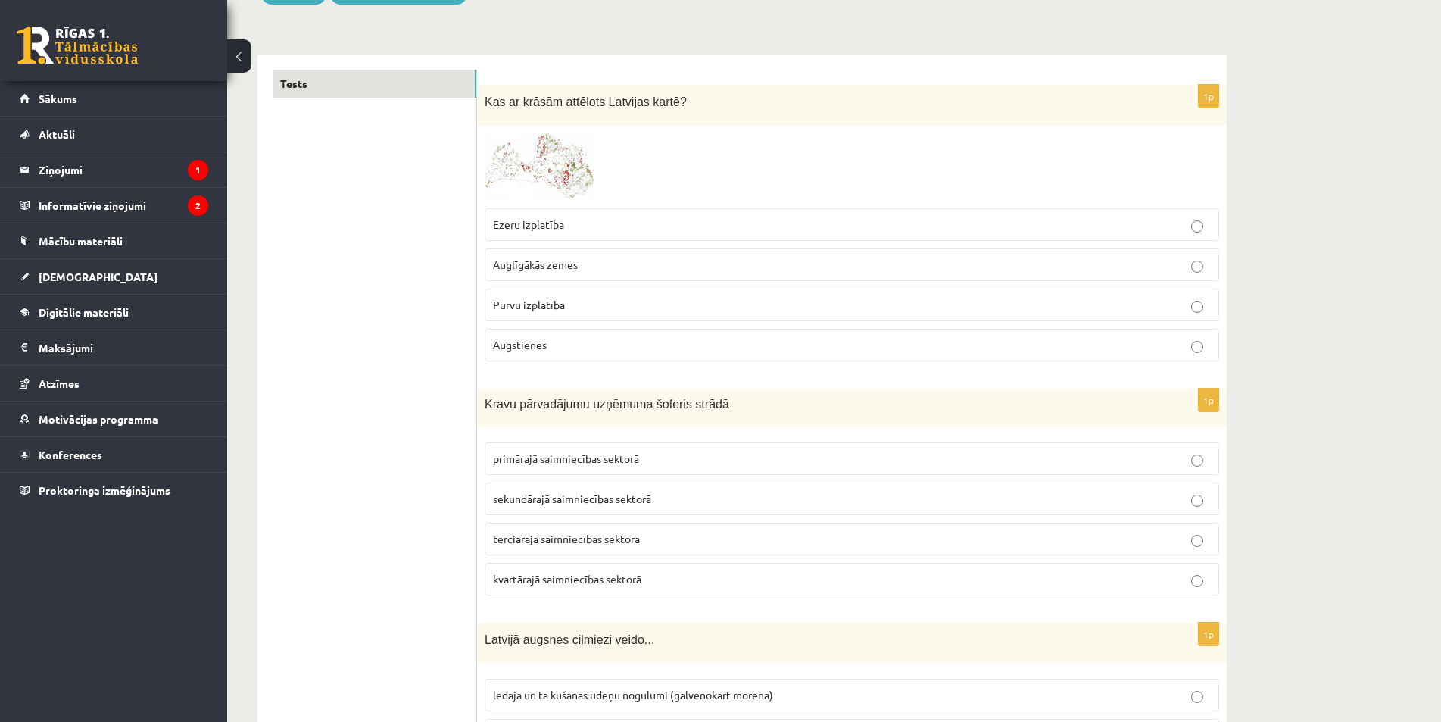
scroll to position [0, 0]
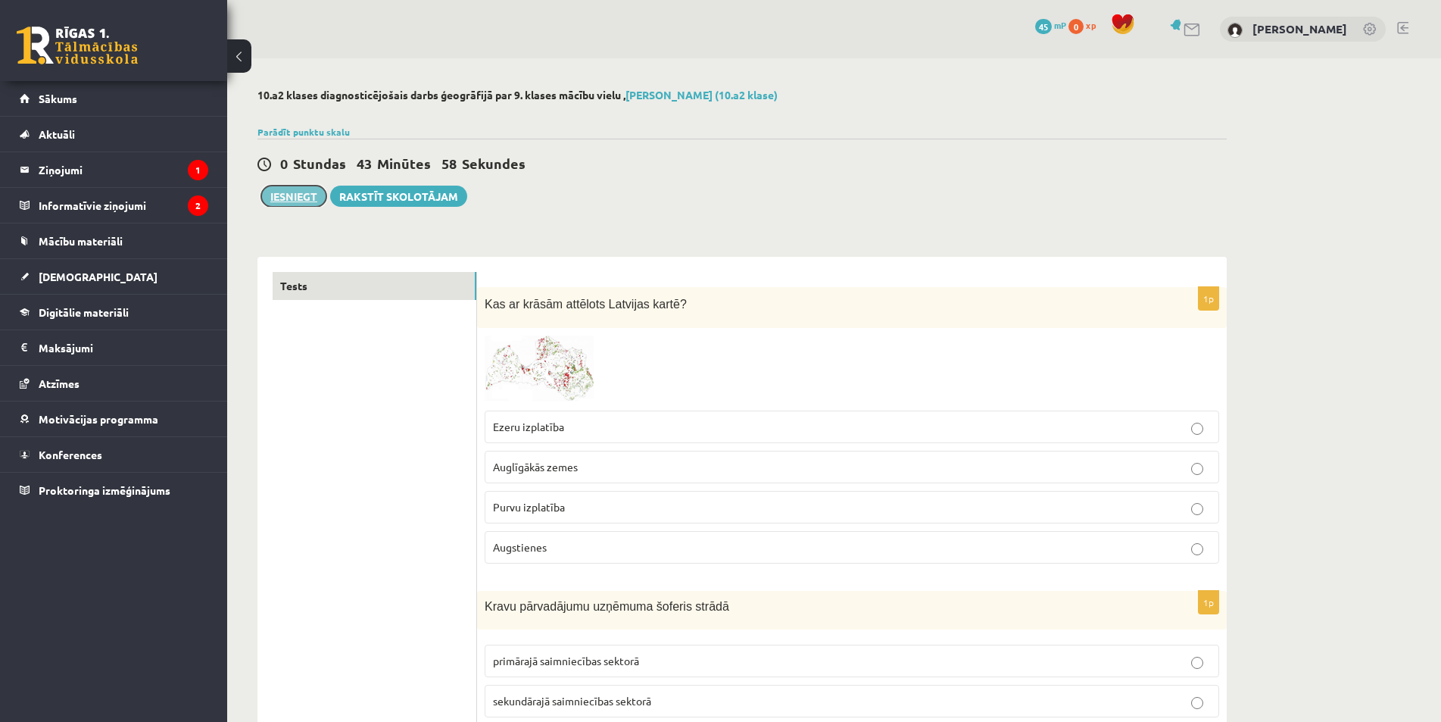
click at [303, 189] on button "Iesniegt" at bounding box center [293, 196] width 65 height 21
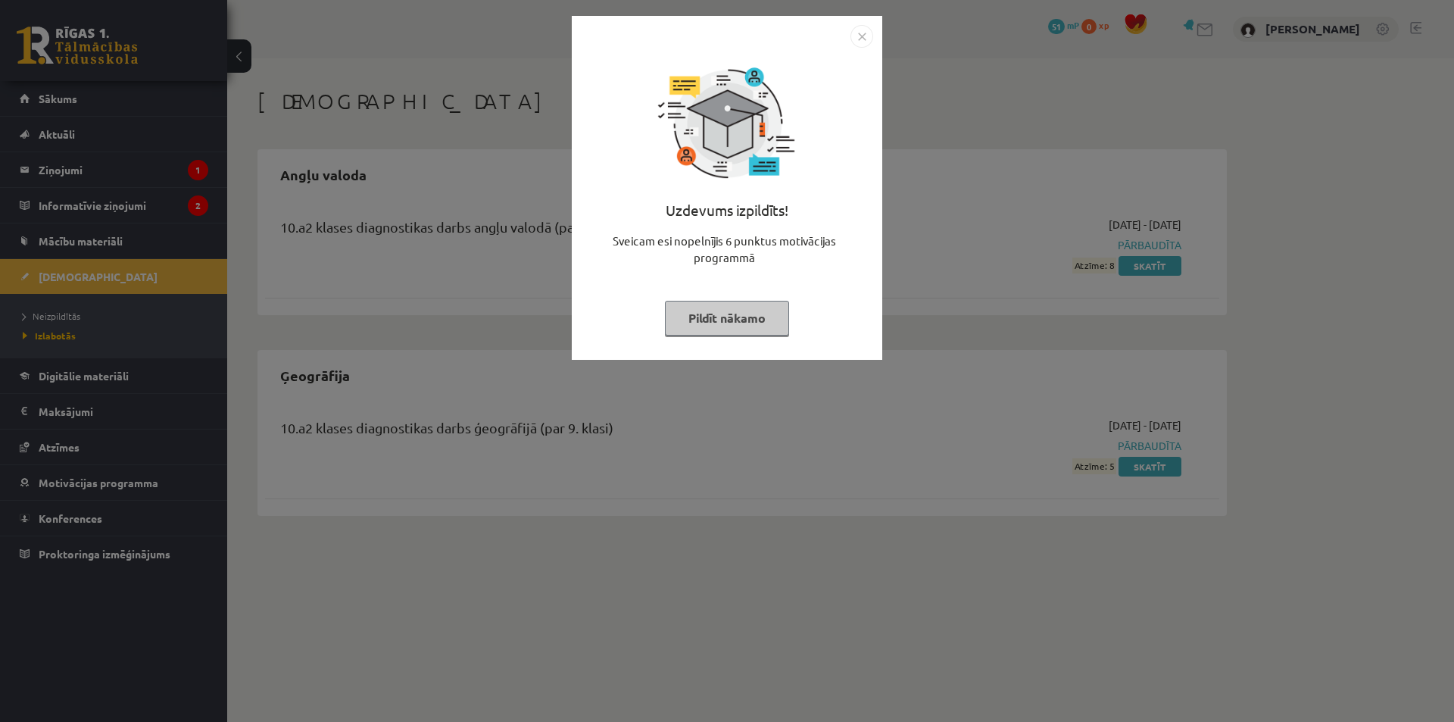
click at [863, 30] on img "Close" at bounding box center [861, 36] width 23 height 23
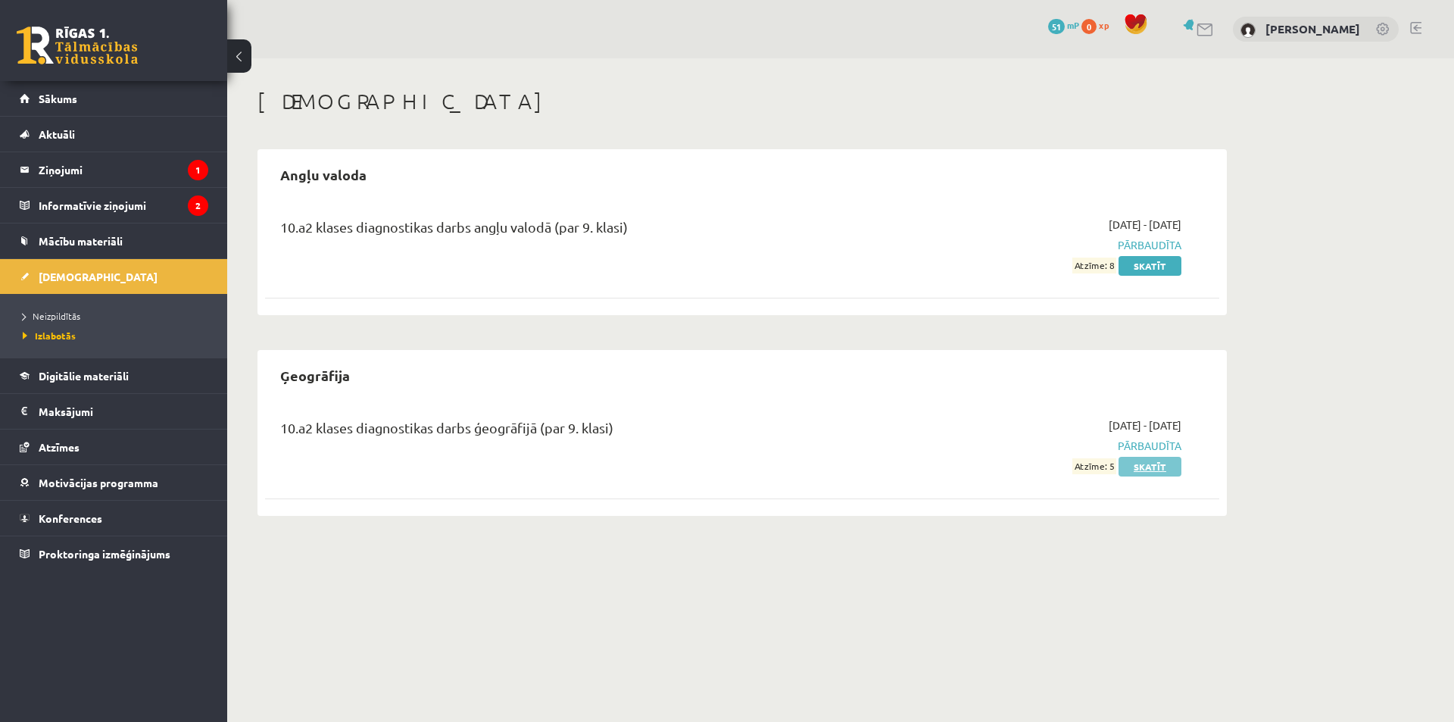
click at [1140, 469] on link "Skatīt" at bounding box center [1150, 467] width 63 height 20
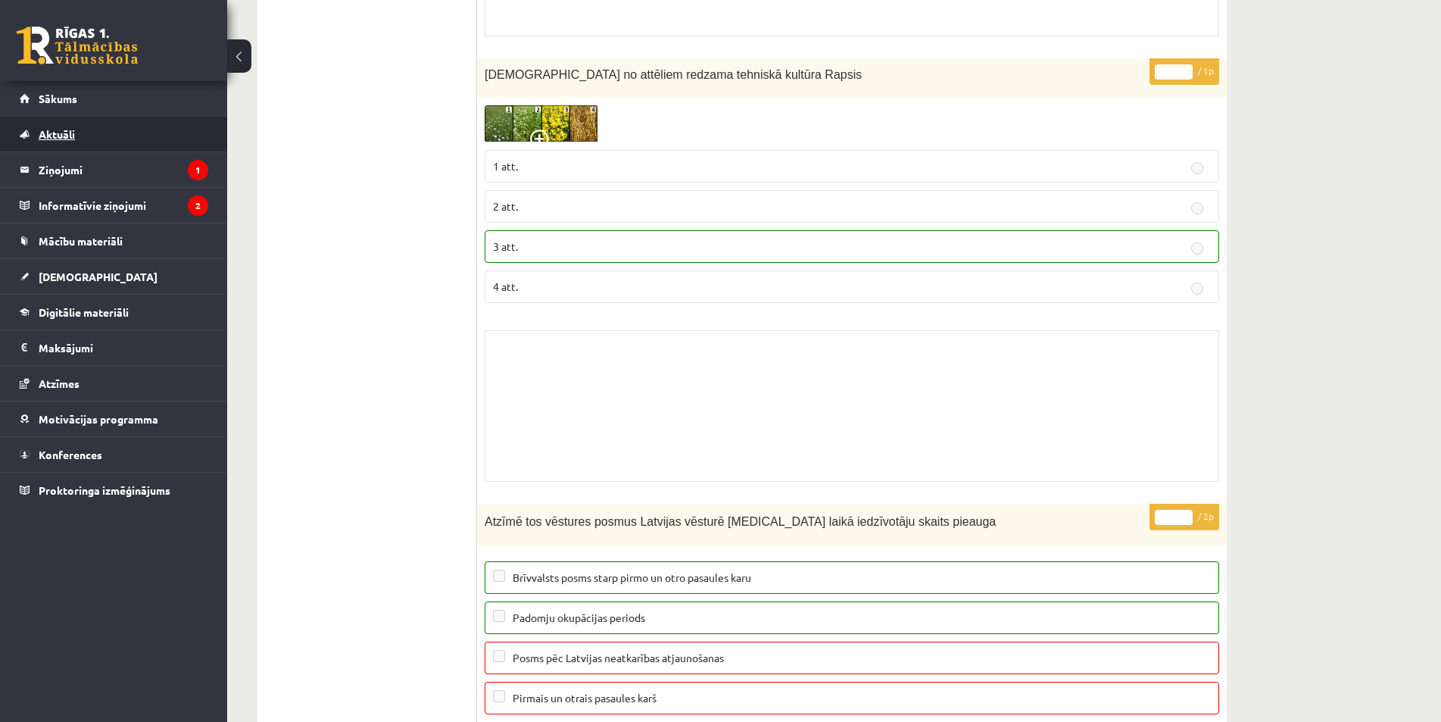
scroll to position [11686, 0]
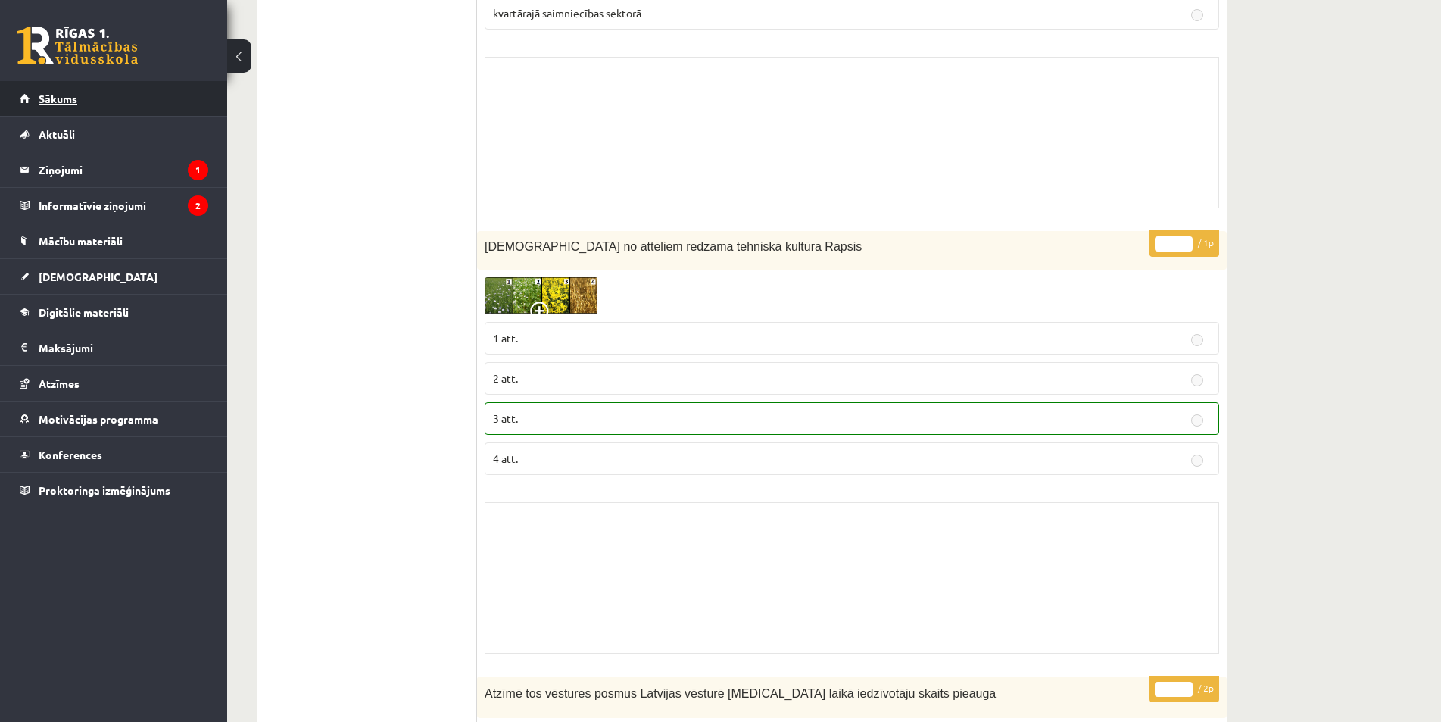
click at [105, 105] on link "Sākums" at bounding box center [114, 98] width 189 height 35
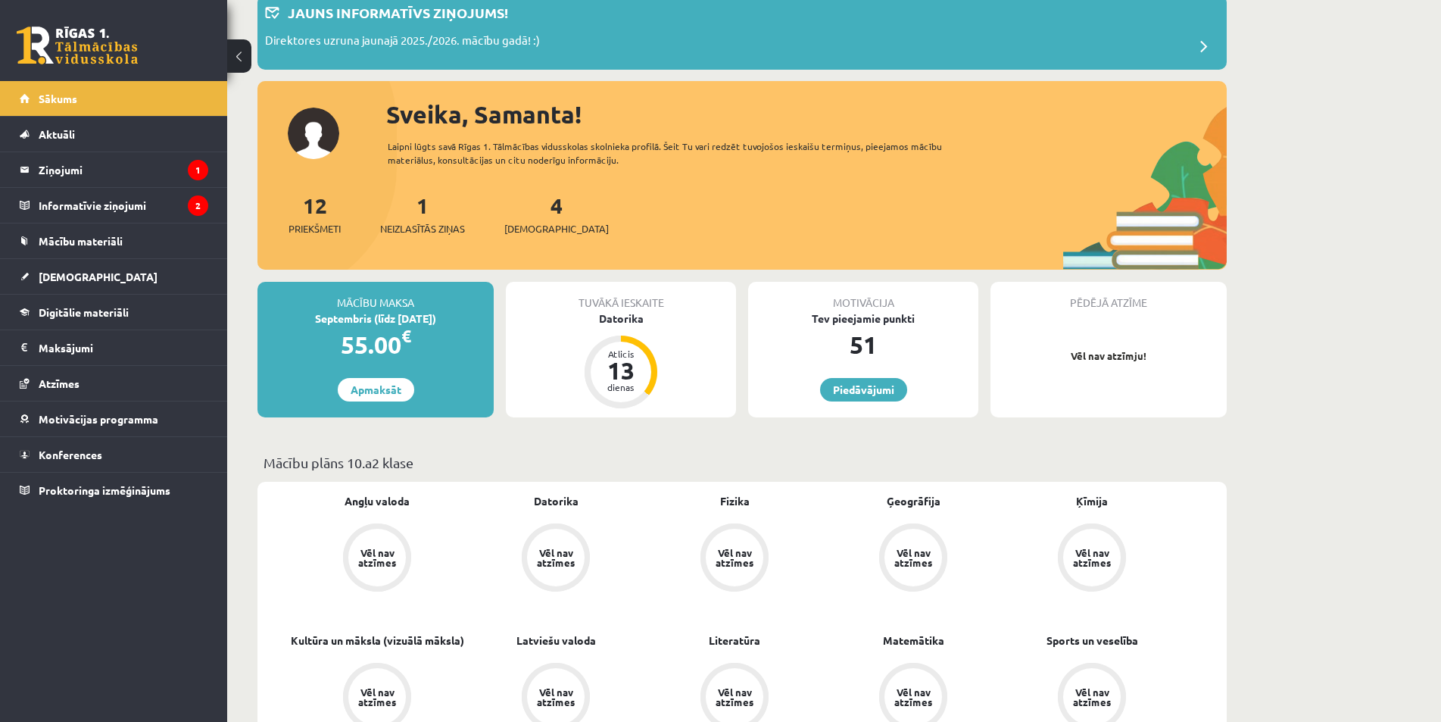
scroll to position [76, 0]
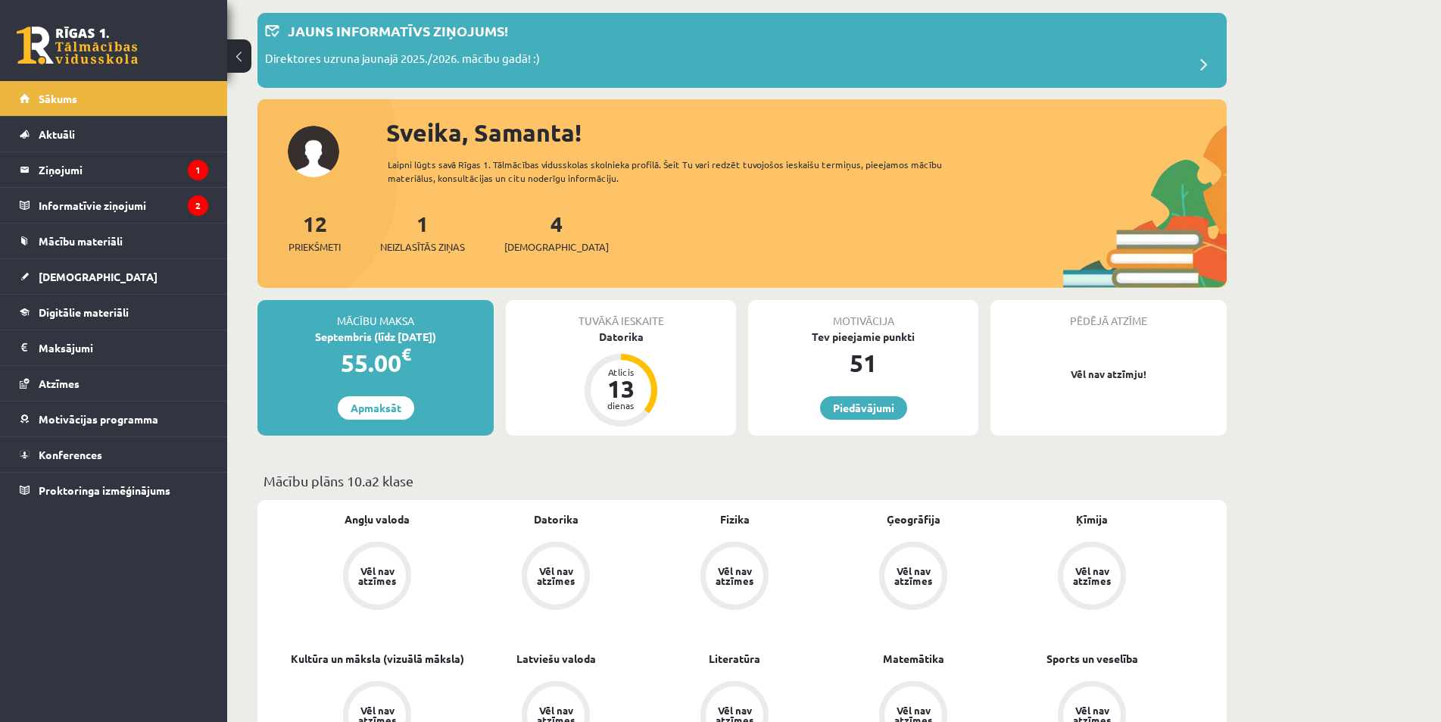
click at [530, 235] on div "4 Ieskaites" at bounding box center [556, 231] width 105 height 47
click at [530, 232] on link "4 Ieskaites" at bounding box center [556, 232] width 105 height 45
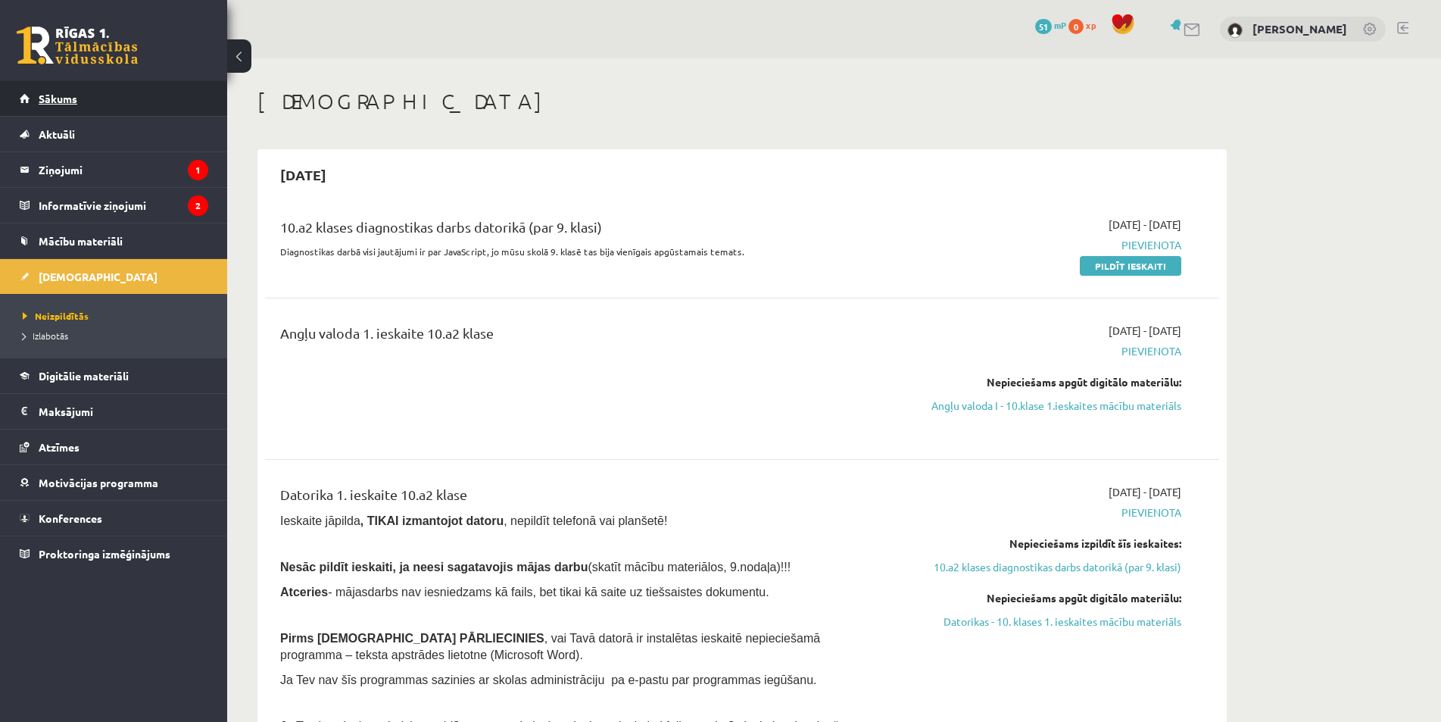
click at [180, 97] on link "Sākums" at bounding box center [114, 98] width 189 height 35
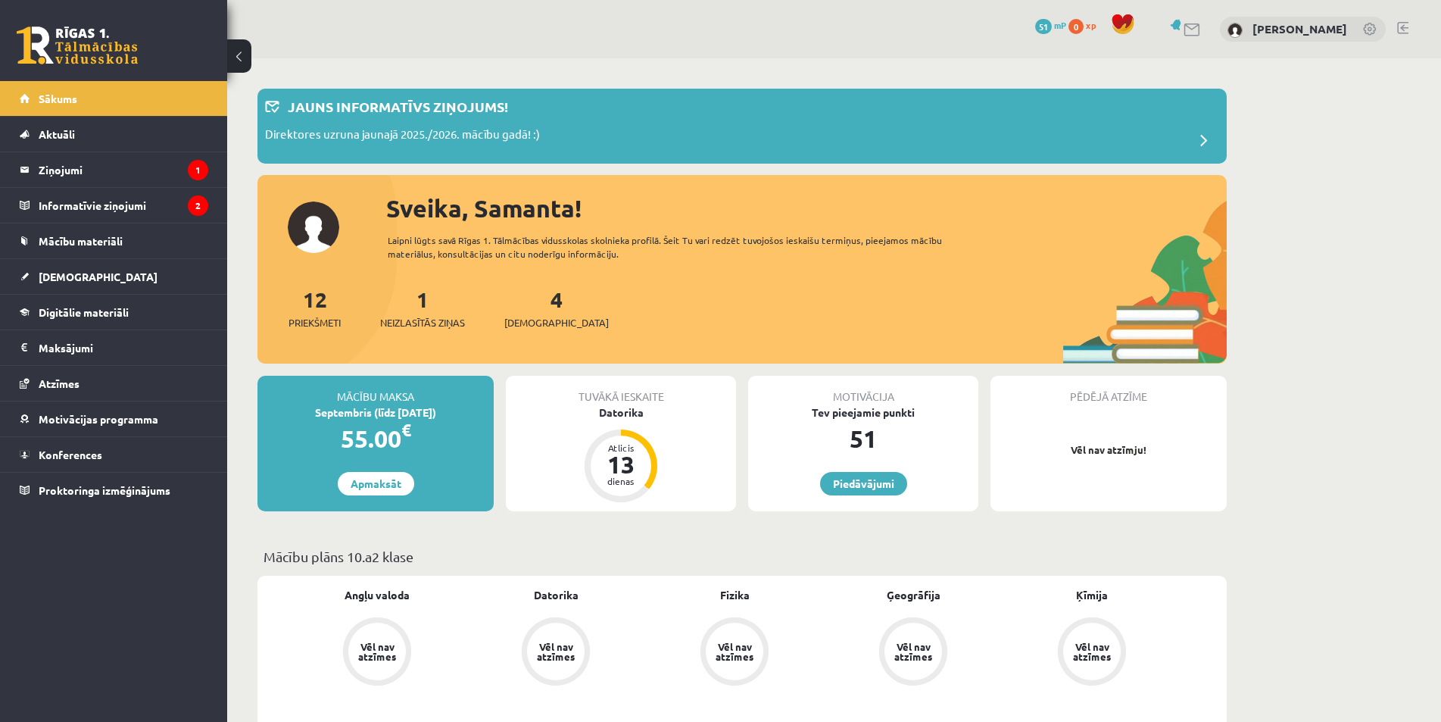
click at [922, 440] on div "51" at bounding box center [863, 438] width 230 height 36
click at [882, 492] on link "Piedāvājumi" at bounding box center [863, 483] width 87 height 23
click at [1403, 23] on link at bounding box center [1402, 28] width 11 height 12
